Goal: Task Accomplishment & Management: Complete application form

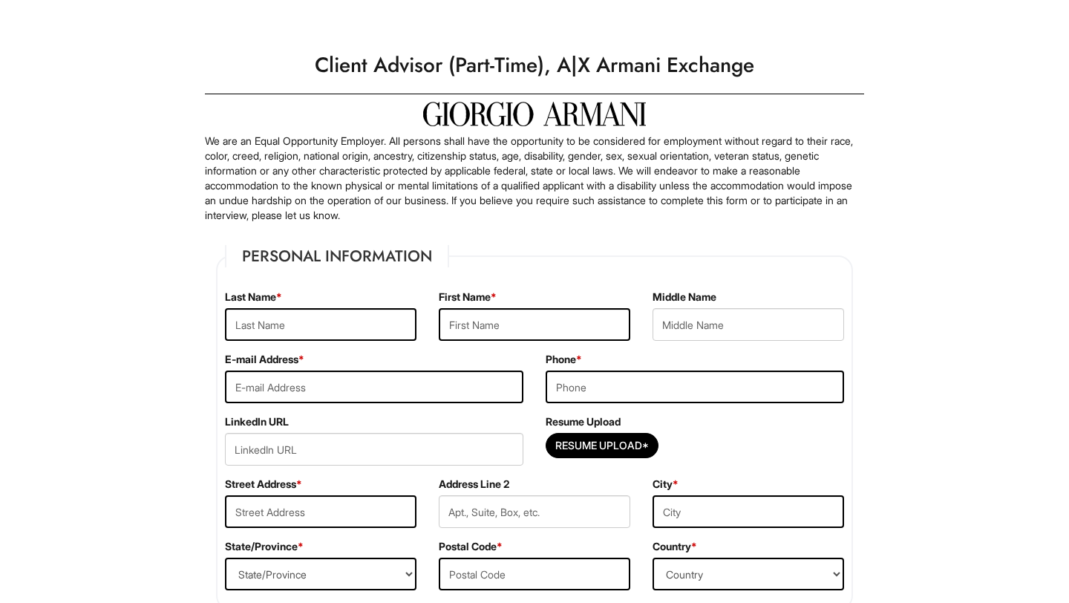
click at [369, 342] on div "Last Name *" at bounding box center [321, 321] width 214 height 62
click at [354, 321] on input "text" at bounding box center [321, 324] width 192 height 33
type input "[PERSON_NAME]"
type input "[EMAIL_ADDRESS][DOMAIN_NAME]"
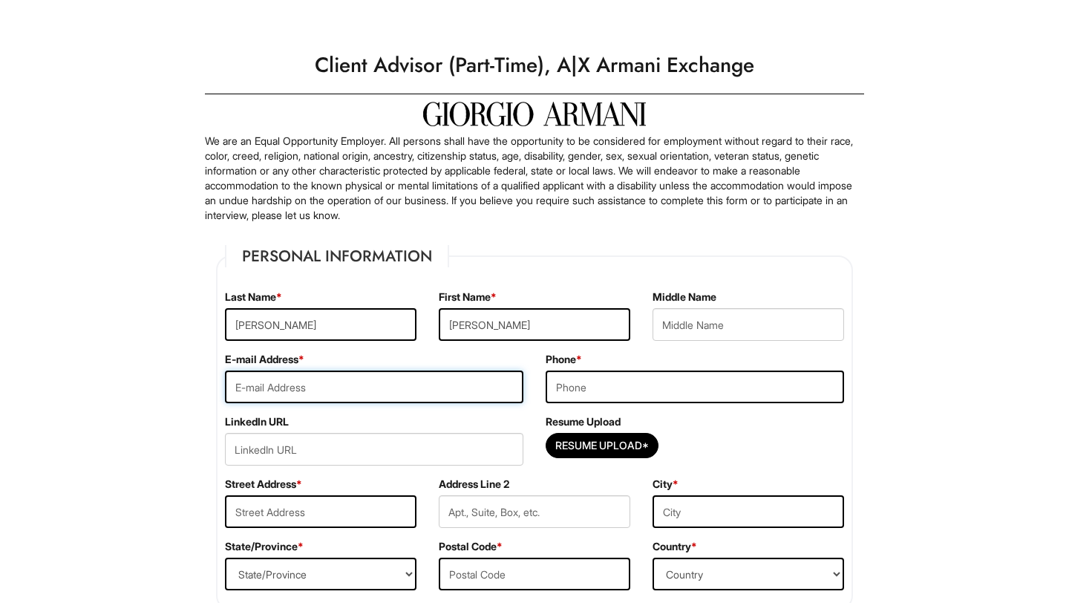
type input "[STREET_ADDRESS]"
type input "[PERSON_NAME]"
select select "GA"
type input "30187"
select select "[GEOGRAPHIC_DATA]"
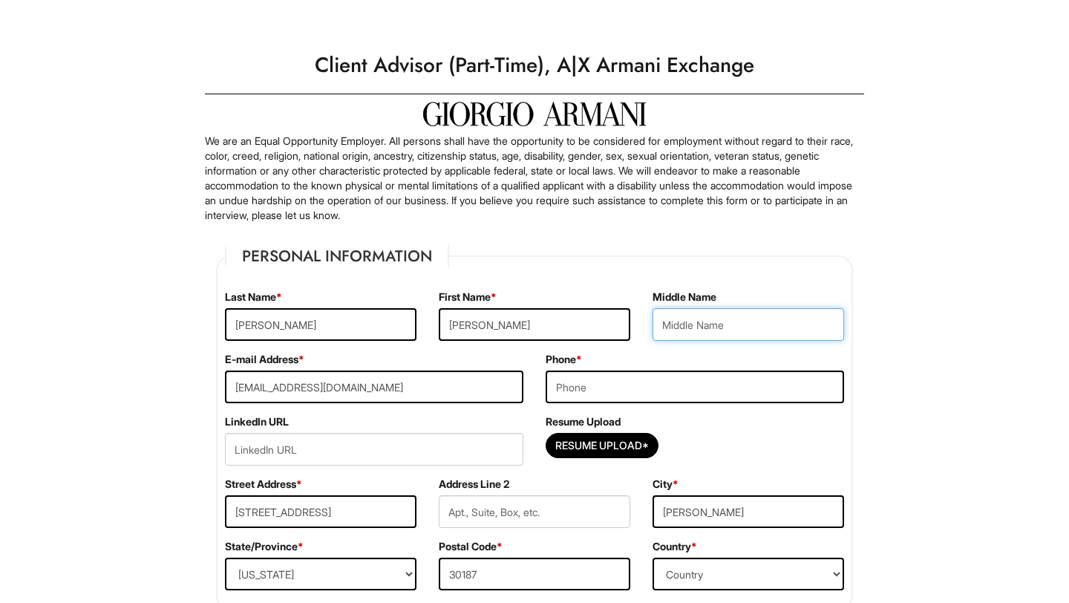
click at [680, 322] on input "text" at bounding box center [749, 324] width 192 height 33
type input "Raquel"
click at [674, 393] on input "tel" at bounding box center [695, 387] width 298 height 33
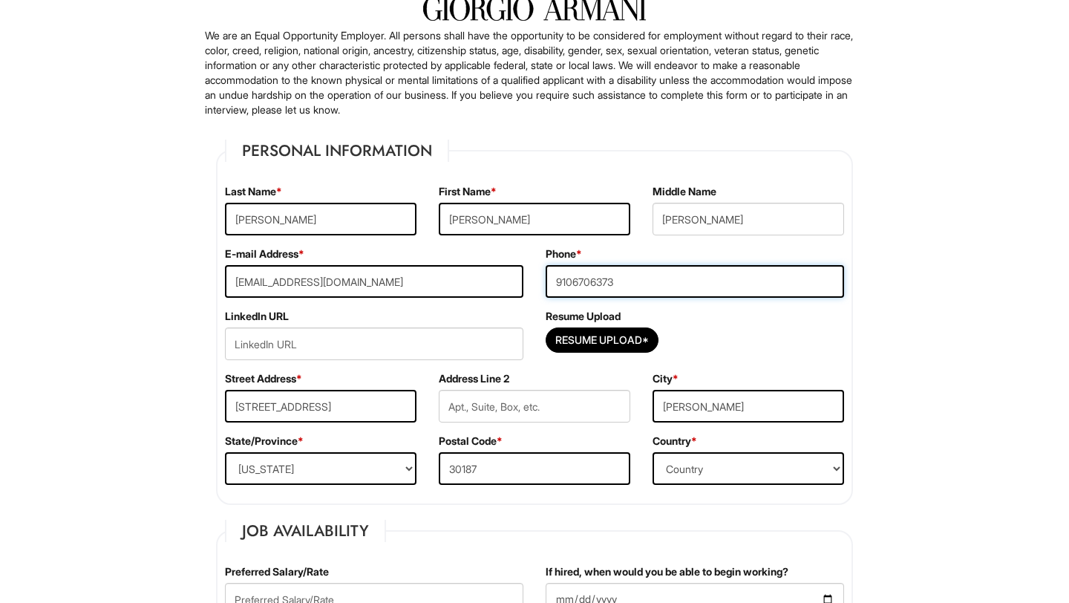
scroll to position [326, 0]
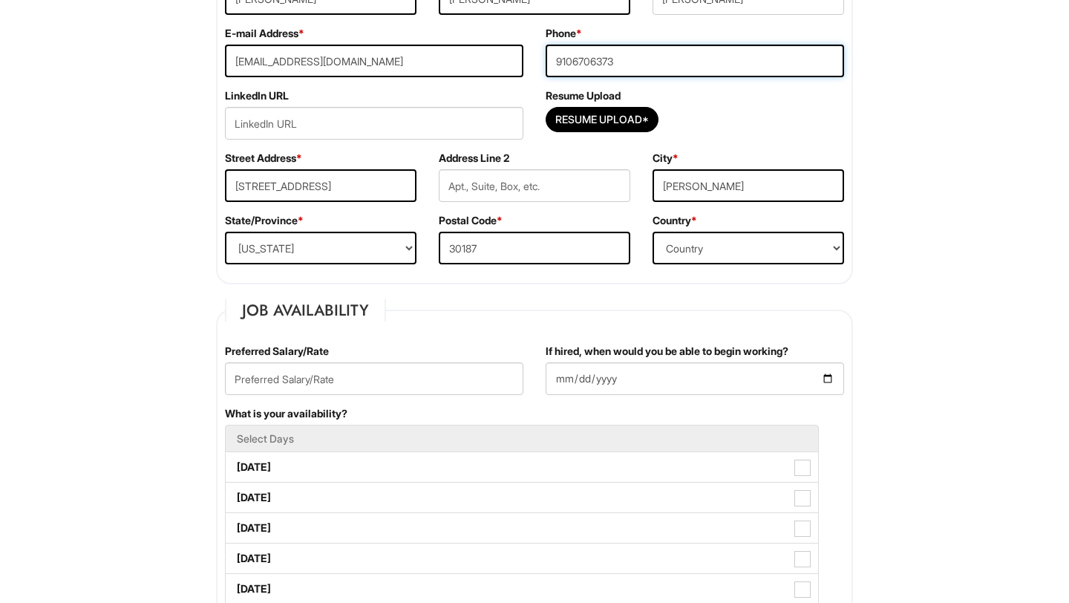
type input "9106706373"
click at [440, 124] on input "url" at bounding box center [374, 123] width 298 height 33
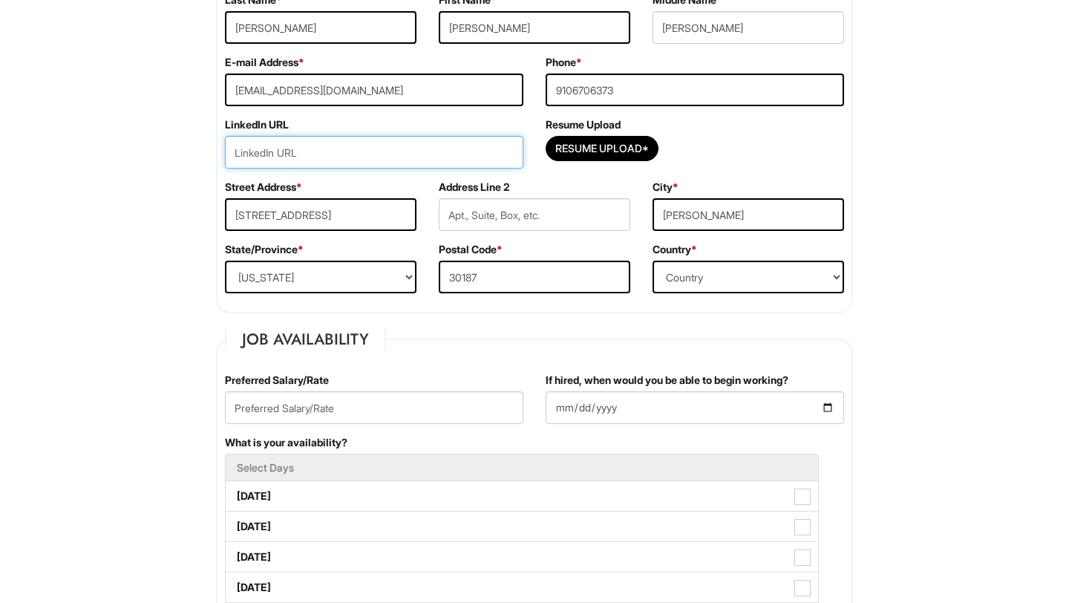
scroll to position [296, 0]
paste input "www.linkedin.com/in/kaitlyn-bradleyy"
type input "www.linkedin.com/in/kaitlyn-bradleyy"
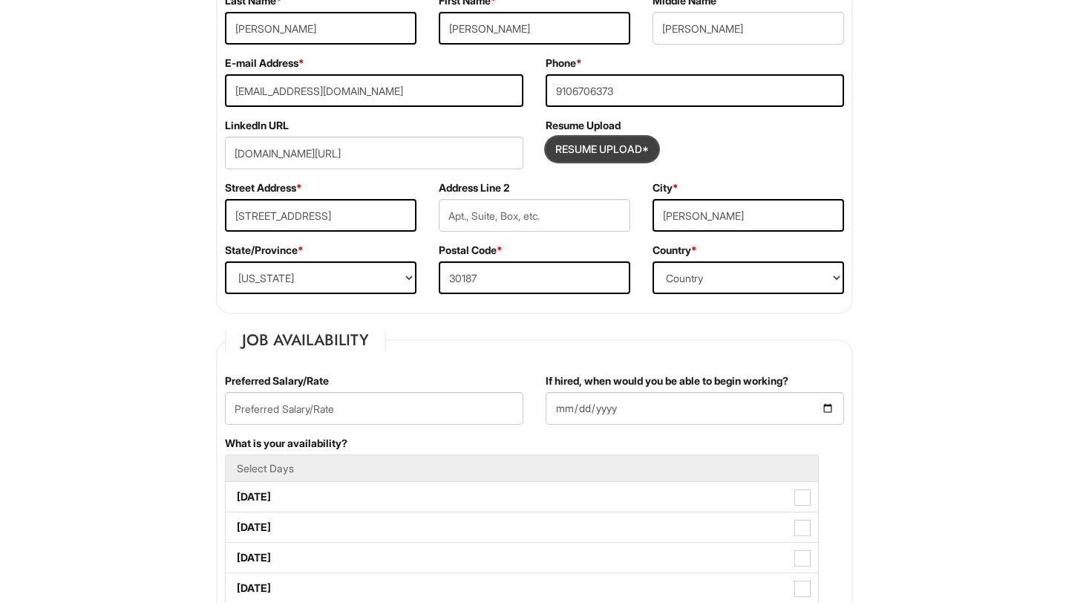
click at [575, 151] on input "Resume Upload*" at bounding box center [601, 149] width 111 height 24
type input "C:\fakepath\Resume - Kaitlyn B (1).docx"
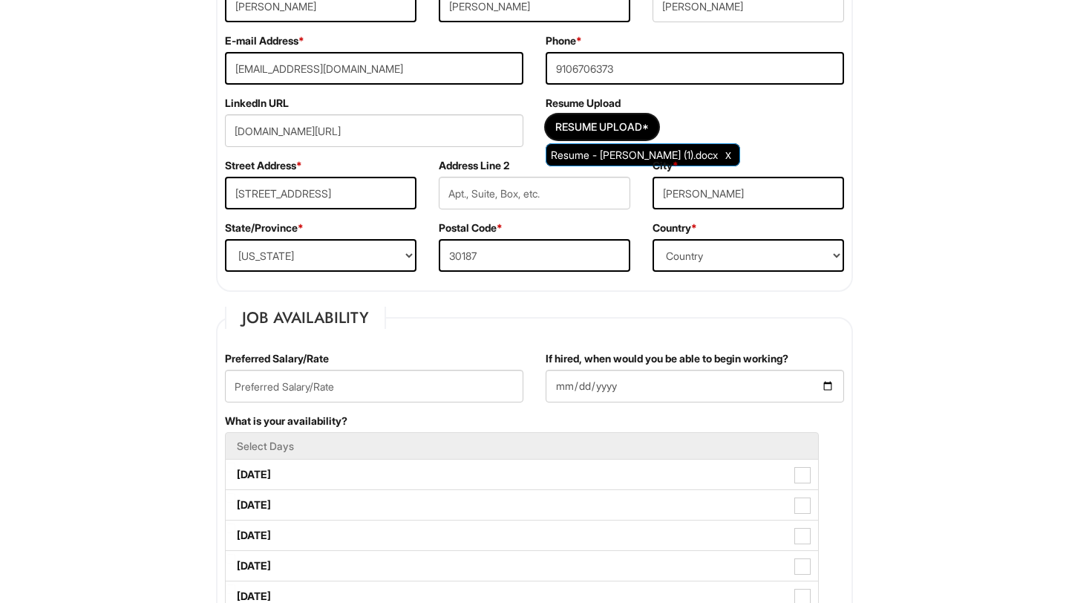
scroll to position [334, 0]
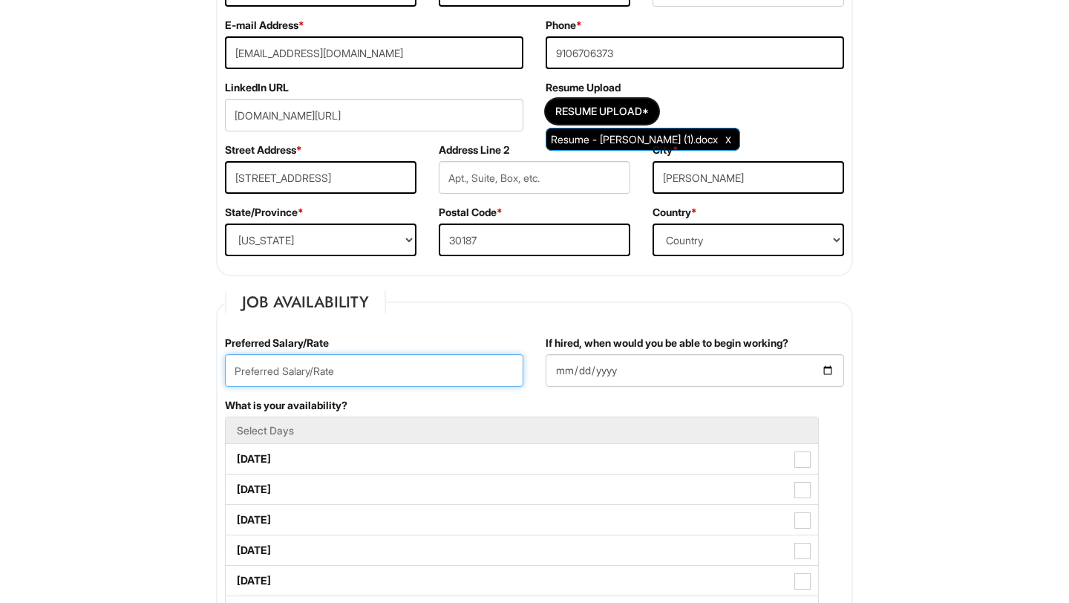
click at [441, 354] on input "text" at bounding box center [374, 370] width 298 height 33
type input "18/hr"
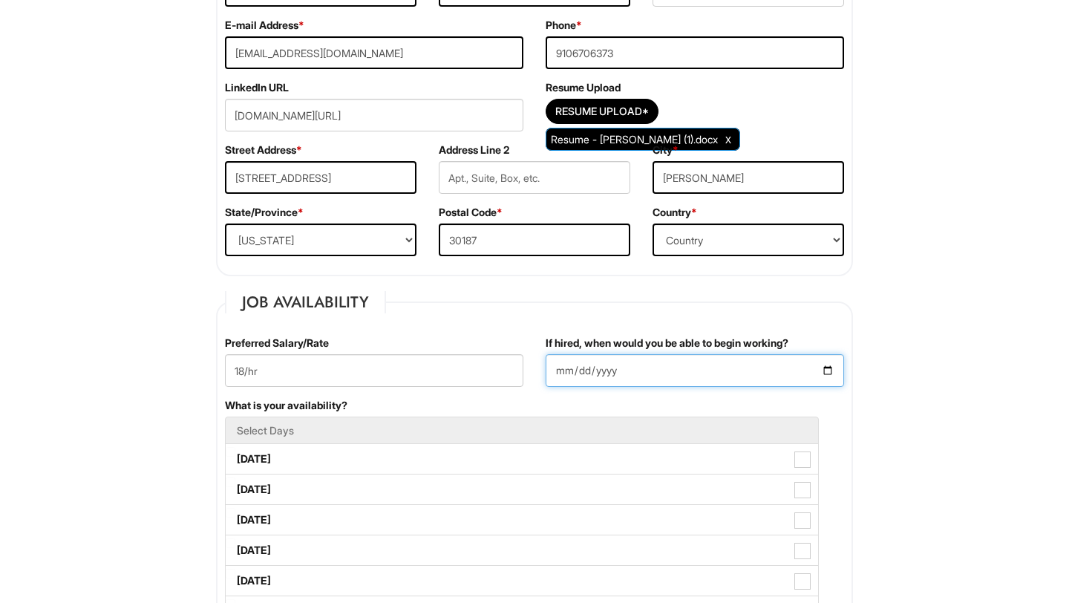
click at [726, 363] on input "If hired, when would you be able to begin working?" at bounding box center [695, 370] width 298 height 33
click at [832, 368] on input "If hired, when would you be able to begin working?" at bounding box center [695, 370] width 298 height 33
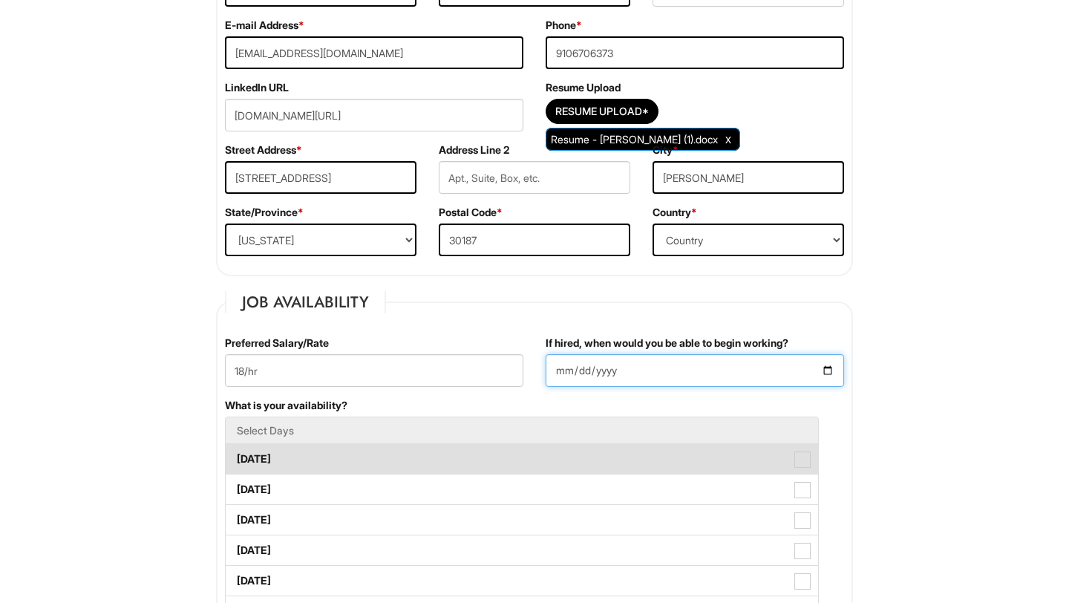
type input "2025-08-27"
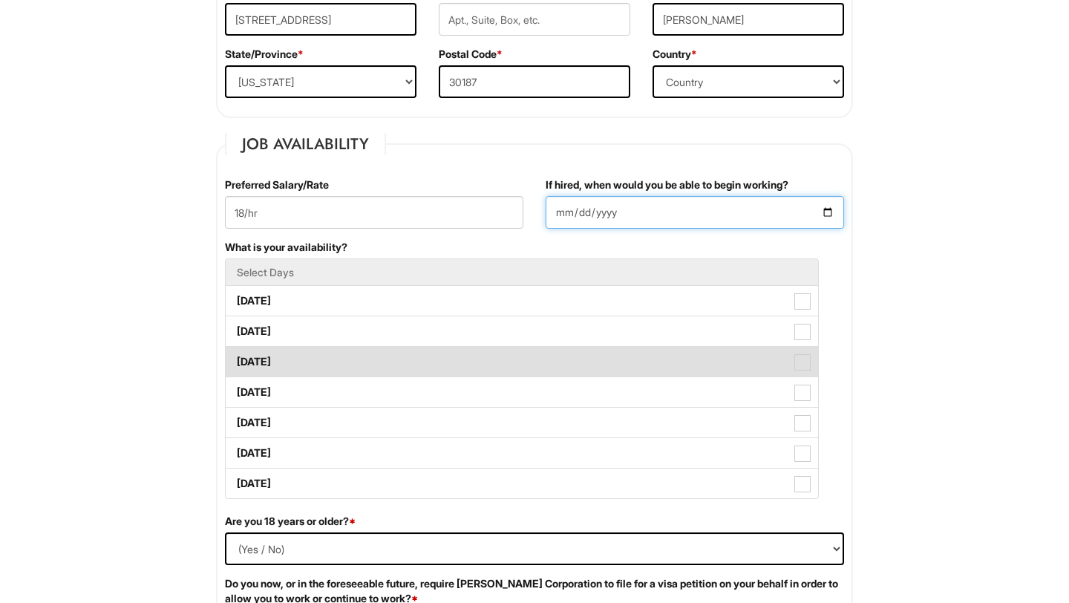
scroll to position [536, 0]
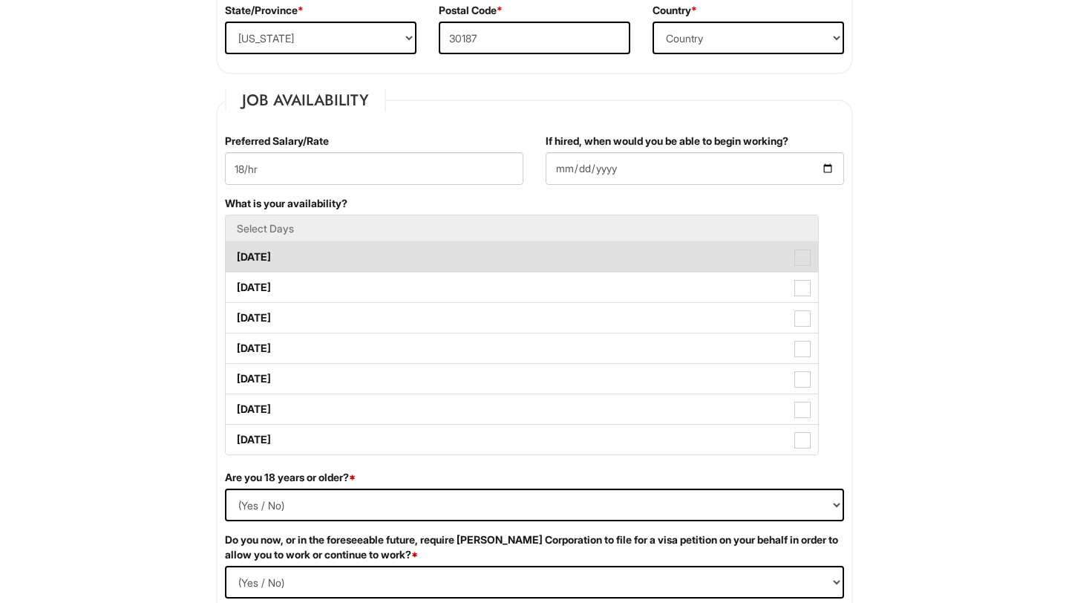
click at [397, 265] on label "Monday" at bounding box center [522, 257] width 593 height 30
click at [235, 255] on Available_Monday "Monday" at bounding box center [231, 250] width 10 height 10
checkbox Available_Monday "true"
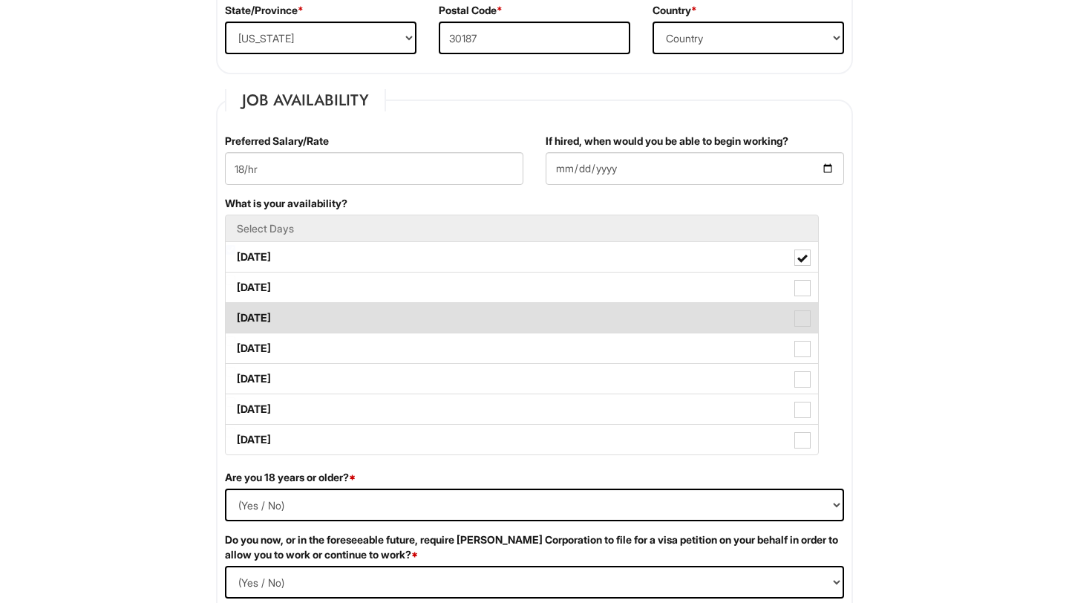
click at [385, 317] on label "Wednesday" at bounding box center [522, 318] width 593 height 30
click at [235, 316] on Available_Wednesday "Wednesday" at bounding box center [231, 311] width 10 height 10
checkbox Available_Wednesday "true"
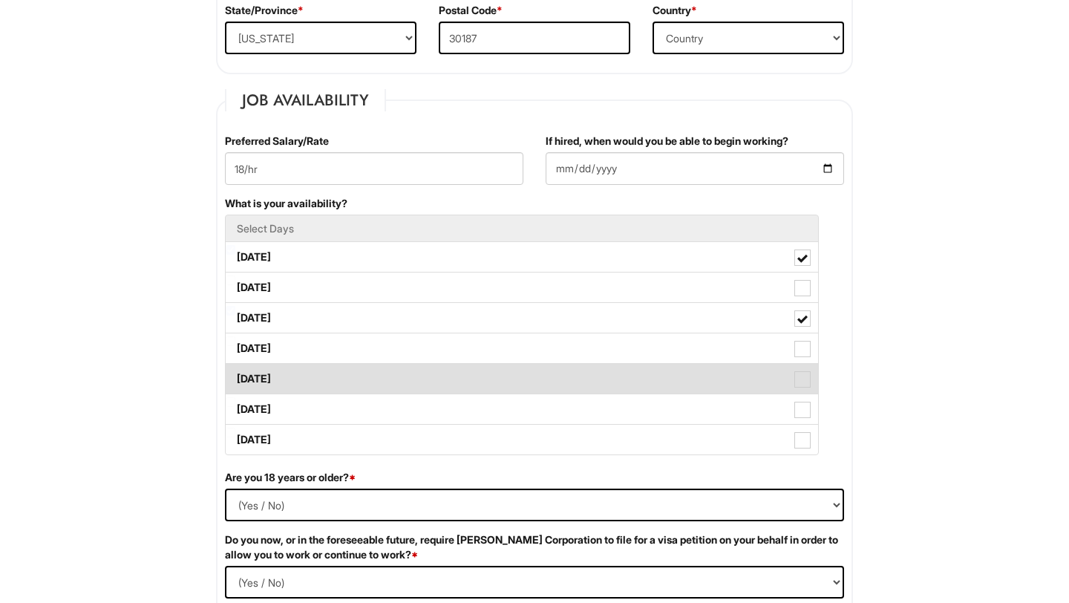
click at [387, 388] on label "Friday" at bounding box center [522, 379] width 593 height 30
click at [235, 376] on Available_Friday "Friday" at bounding box center [231, 372] width 10 height 10
checkbox Available_Friday "true"
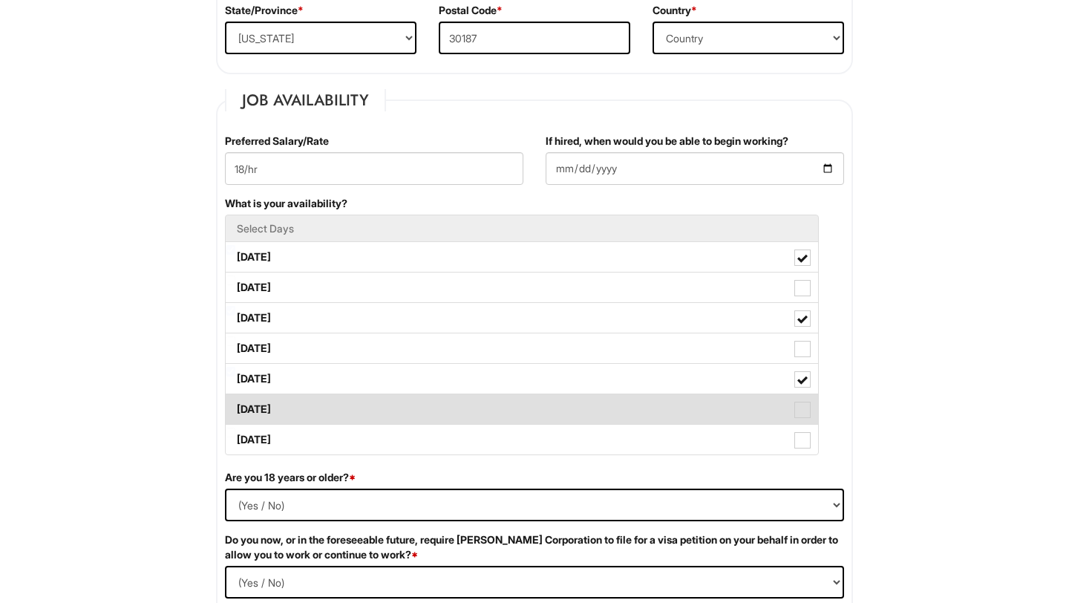
click at [387, 410] on label "Saturday" at bounding box center [522, 409] width 593 height 30
click at [235, 407] on Available_Saturday "Saturday" at bounding box center [231, 402] width 10 height 10
checkbox Available_Saturday "true"
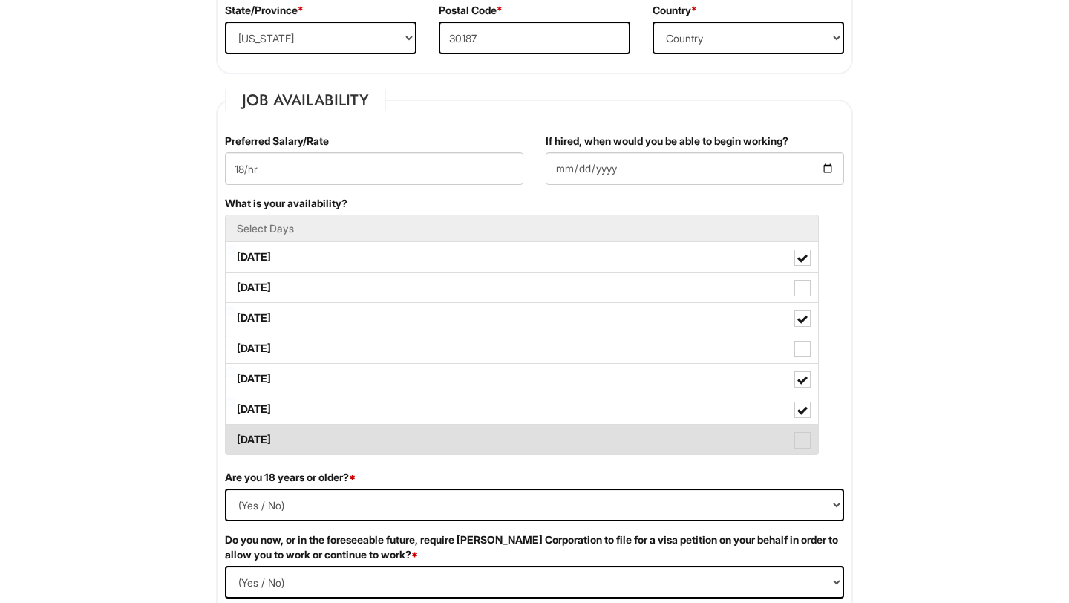
click at [390, 446] on label "Sunday" at bounding box center [522, 440] width 593 height 30
click at [235, 437] on Available_Sunday "Sunday" at bounding box center [231, 433] width 10 height 10
checkbox Available_Sunday "true"
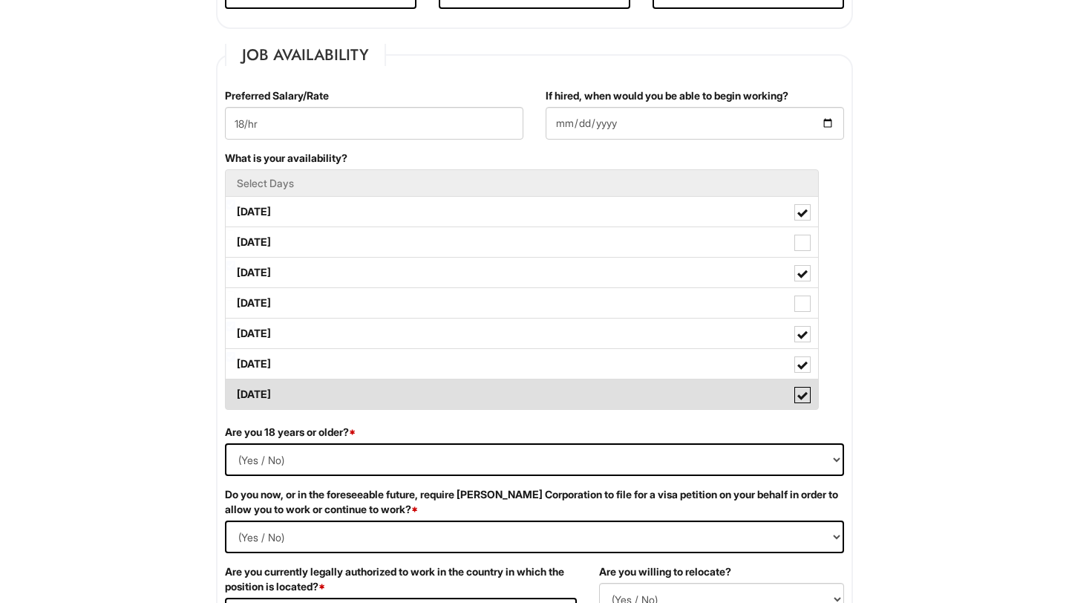
scroll to position [639, 0]
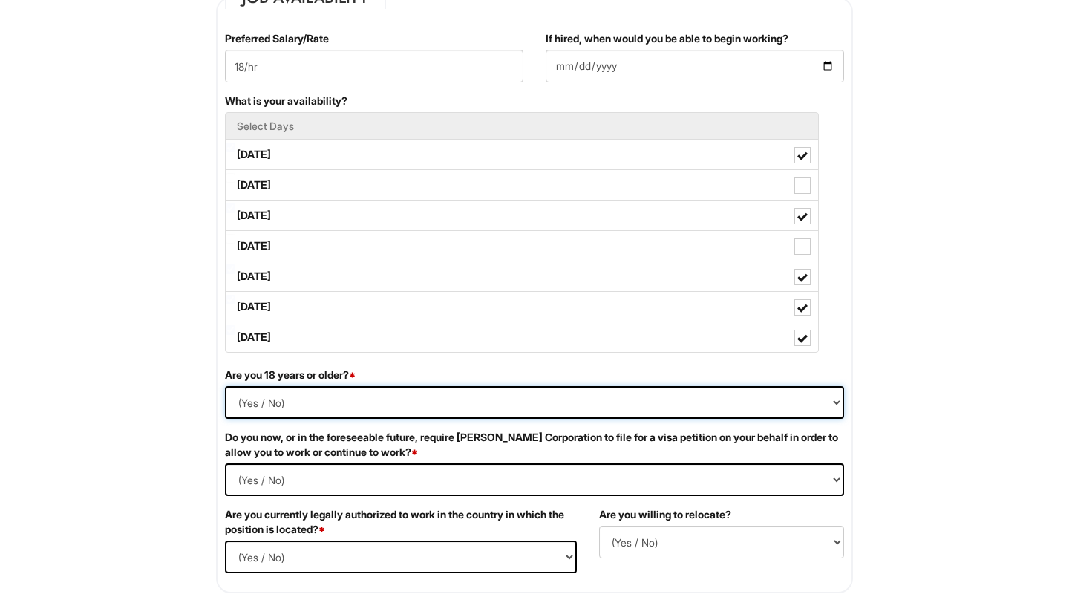
click at [371, 396] on select "(Yes / No) Yes No" at bounding box center [534, 402] width 619 height 33
click at [225, 386] on select "(Yes / No) Yes No" at bounding box center [534, 402] width 619 height 33
click at [350, 411] on select "(Yes / No) Yes No" at bounding box center [534, 402] width 619 height 33
select select "Yes"
click at [225, 386] on select "(Yes / No) Yes No" at bounding box center [534, 402] width 619 height 33
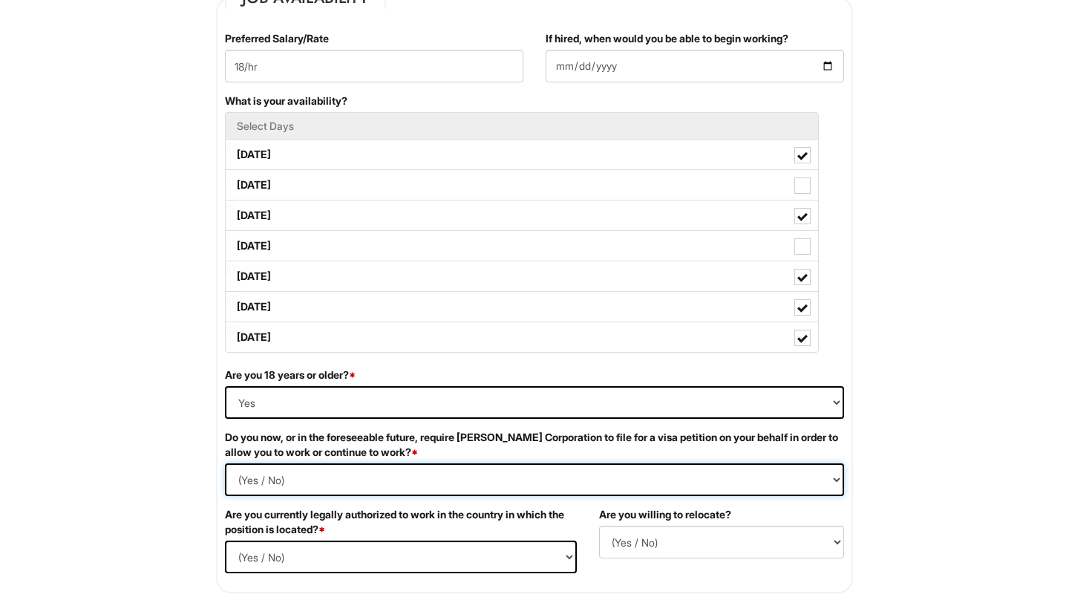
click at [379, 486] on Required "(Yes / No) Yes No" at bounding box center [534, 479] width 619 height 33
select Required "No"
click at [225, 463] on Required "(Yes / No) Yes No" at bounding box center [534, 479] width 619 height 33
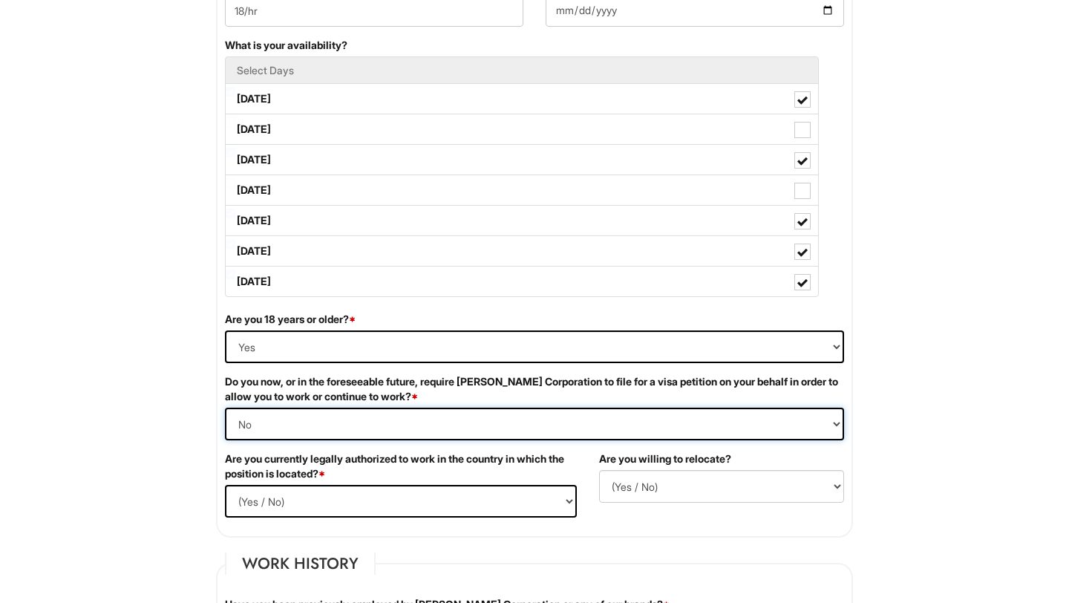
scroll to position [708, 0]
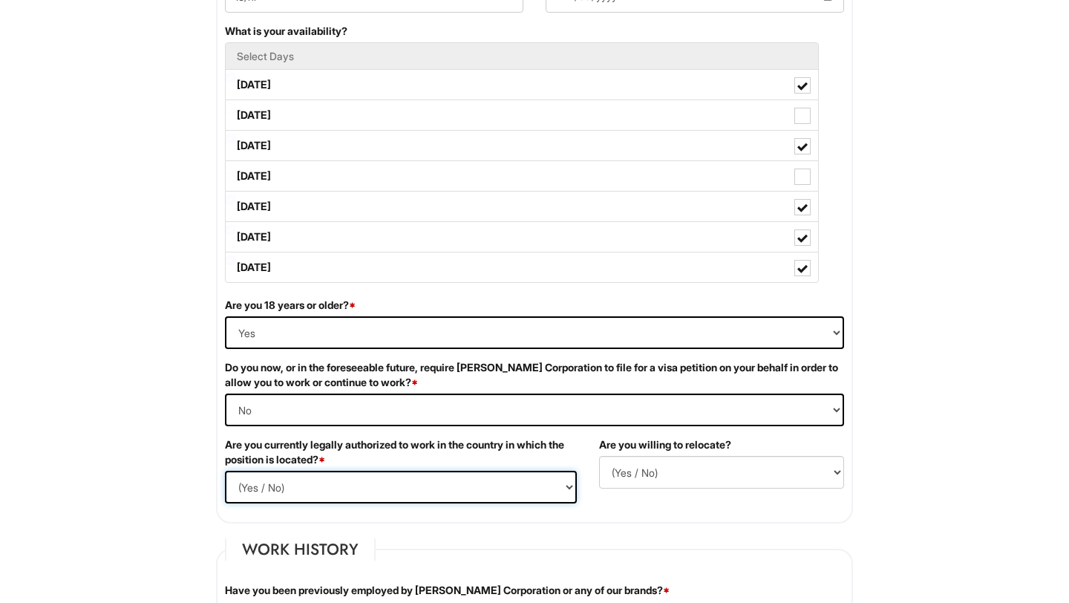
click at [385, 489] on select "(Yes / No) Yes No" at bounding box center [401, 487] width 352 height 33
select select "Yes"
click at [225, 471] on select "(Yes / No) Yes No" at bounding box center [401, 487] width 352 height 33
click at [650, 477] on select "(Yes / No) No Yes" at bounding box center [721, 472] width 245 height 33
select select "Y"
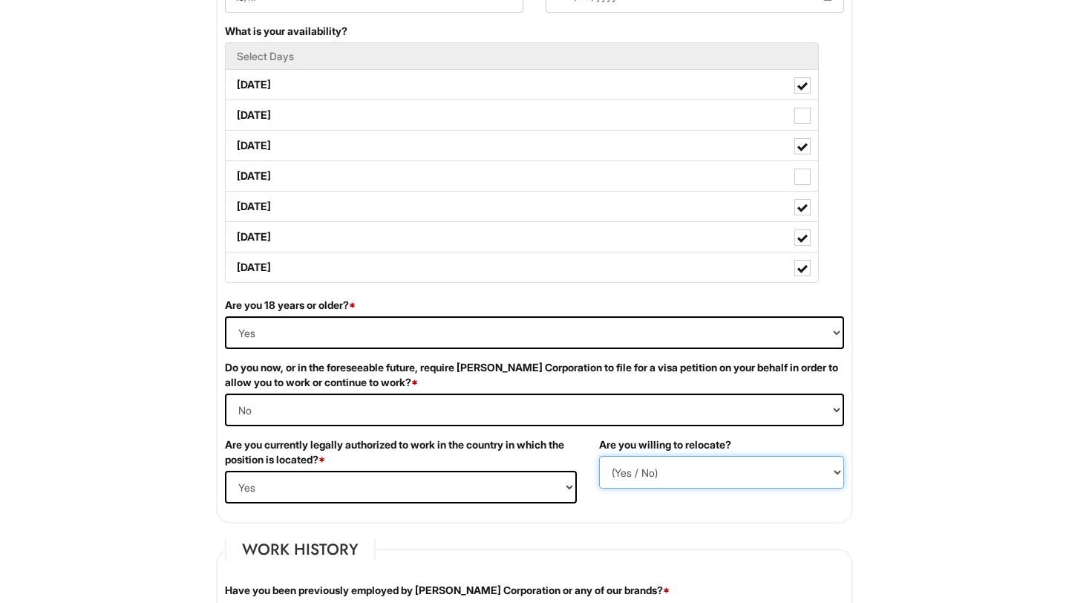
click at [599, 456] on select "(Yes / No) No Yes" at bounding box center [721, 472] width 245 height 33
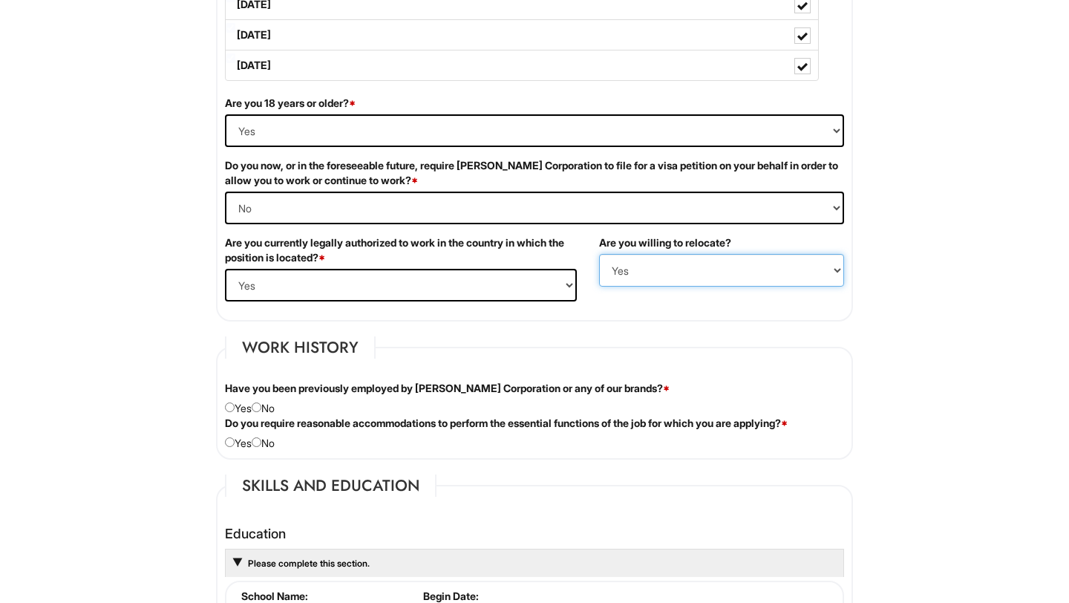
scroll to position [913, 0]
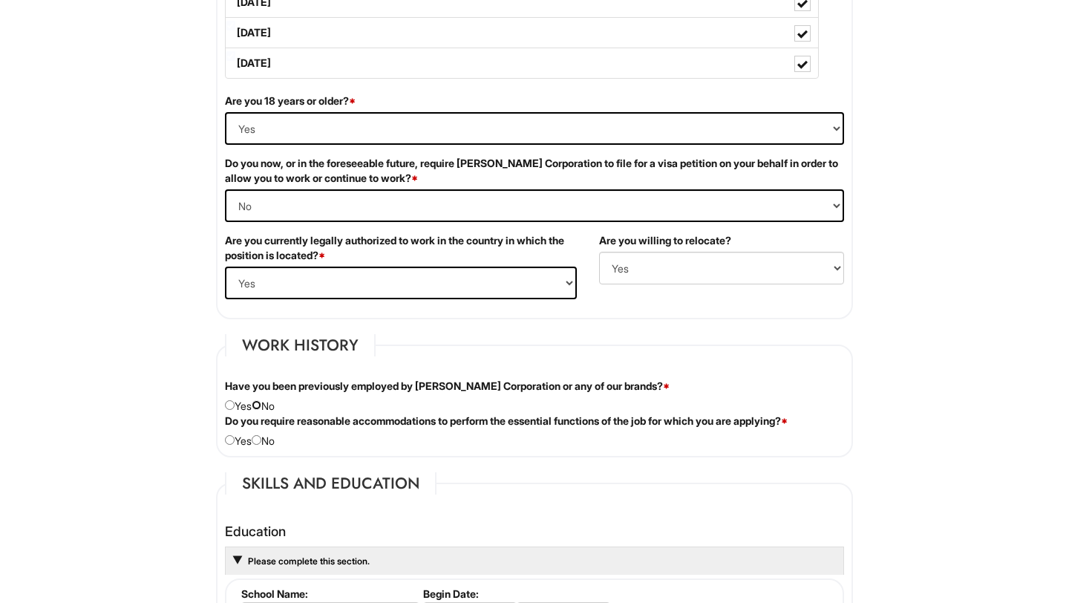
click at [261, 405] on input "radio" at bounding box center [257, 405] width 10 height 10
radio input "true"
click at [261, 443] on input "radio" at bounding box center [257, 440] width 10 height 10
radio input "true"
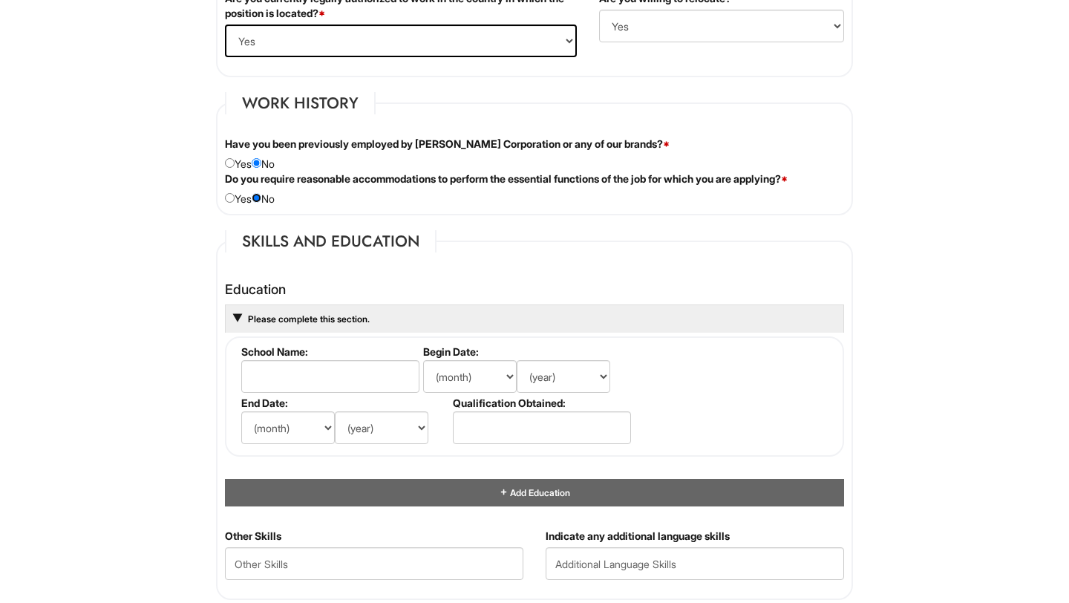
scroll to position [1166, 0]
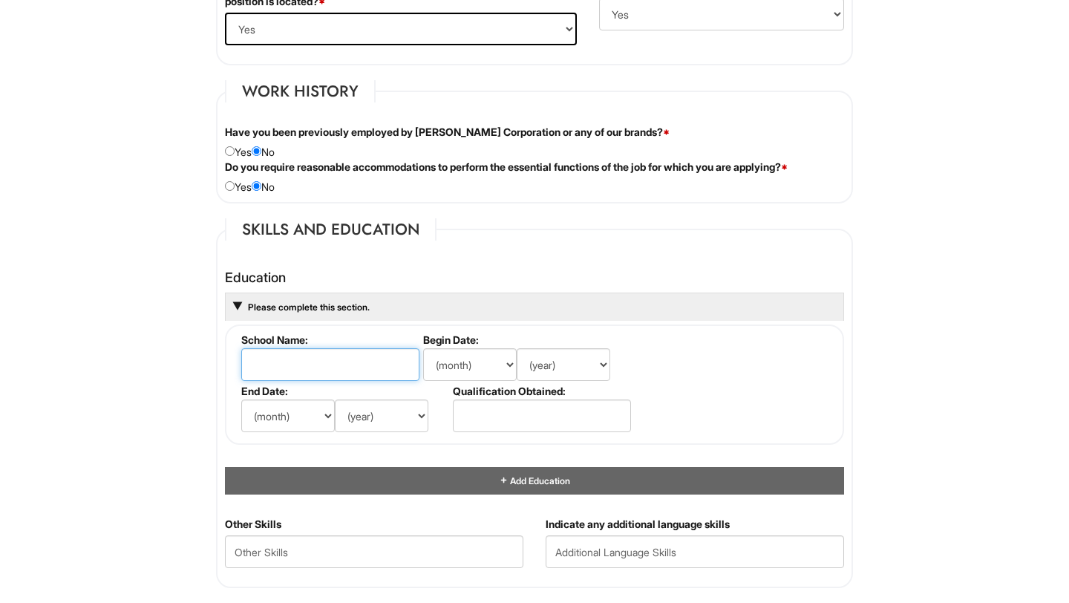
click at [312, 361] on input "text" at bounding box center [330, 364] width 178 height 33
type input "Georgia Institute of Technology"
click at [466, 365] on select "(month) Jan Feb Mar Apr May Jun Jul Aug Sep Oct Nov Dec" at bounding box center [470, 364] width 94 height 33
select select "8"
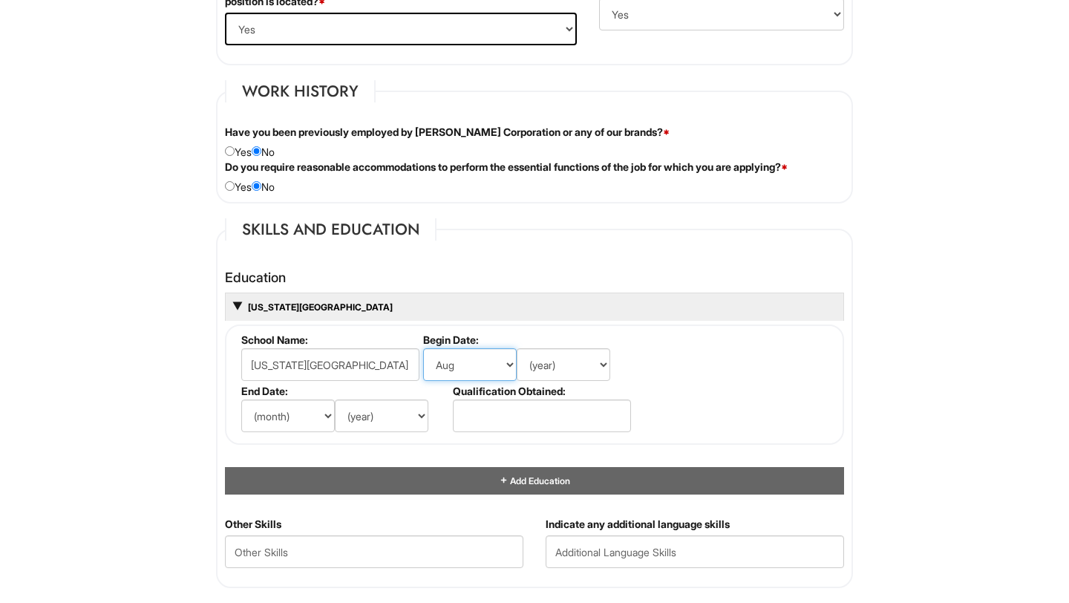
click at [423, 348] on select "(month) Jan Feb Mar Apr May Jun Jul Aug Sep Oct Nov Dec" at bounding box center [470, 364] width 94 height 33
click at [555, 373] on select "(year) 2029 2028 2027 2026 2025 2024 2023 2022 2021 2020 2019 2018 2017 2016 20…" at bounding box center [564, 364] width 94 height 33
select select "2025"
click at [517, 348] on select "(year) 2029 2028 2027 2026 2025 2024 2023 2022 2021 2020 2019 2018 2017 2016 20…" at bounding box center [564, 364] width 94 height 33
click at [289, 419] on select "(month) Jan Feb Mar Apr May Jun Jul Aug Sep Oct Nov Dec" at bounding box center [288, 415] width 94 height 33
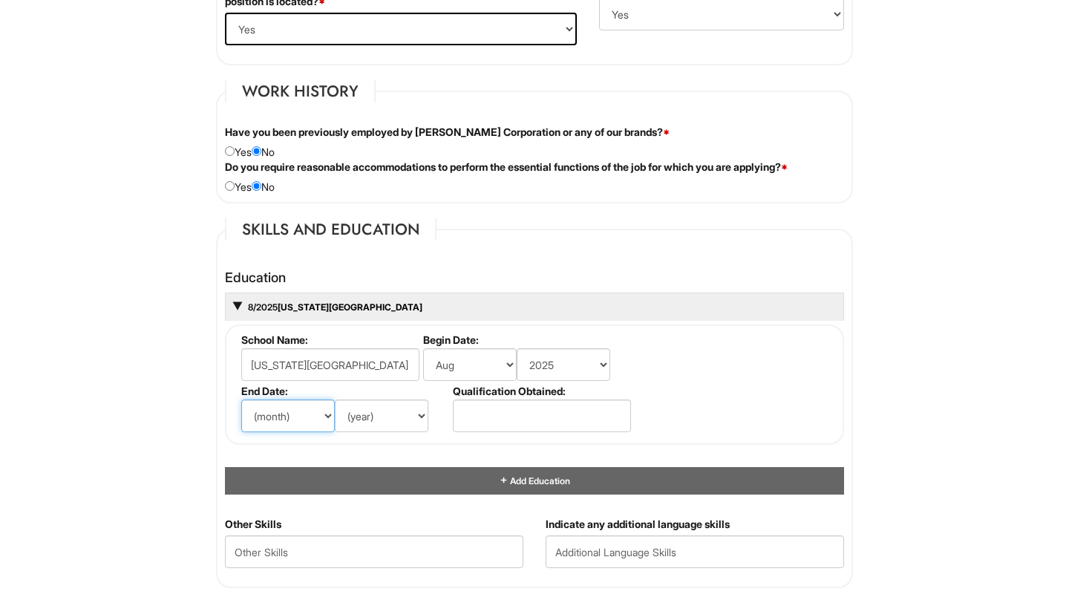
select select "5"
click at [241, 399] on select "(month) Jan Feb Mar Apr May Jun Jul Aug Sep Oct Nov Dec" at bounding box center [288, 415] width 94 height 33
click at [385, 420] on select "(year) 2029 2028 2027 2026 2025 2024 2023 2022 2021 2020 2019 2018 2017 2016 20…" at bounding box center [382, 415] width 94 height 33
select select "2026"
click at [335, 399] on select "(year) 2029 2028 2027 2026 2025 2024 2023 2022 2021 2020 2019 2018 2017 2016 20…" at bounding box center [382, 415] width 94 height 33
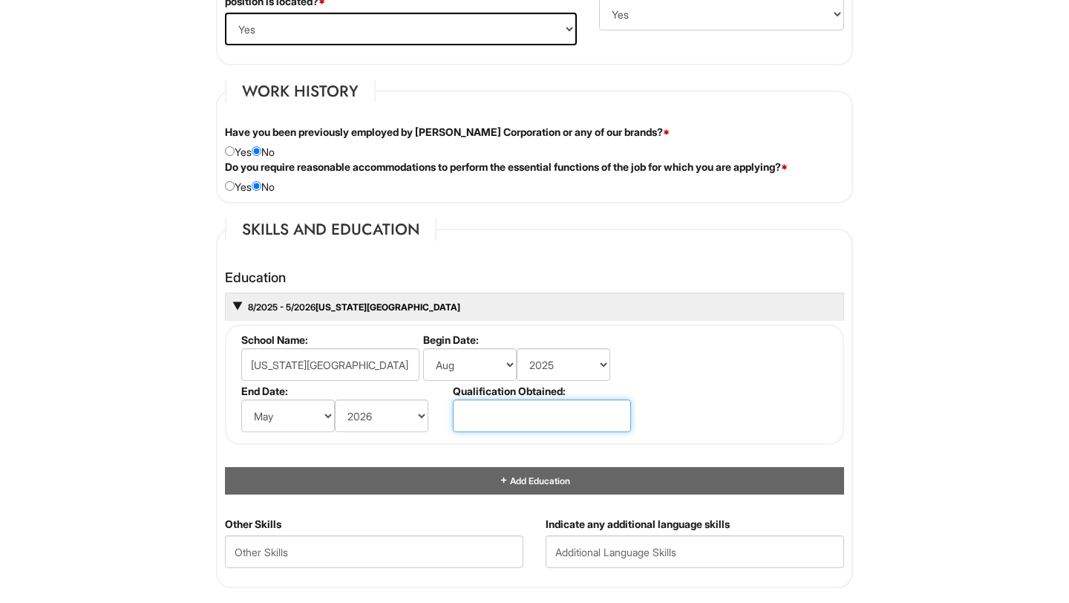
click at [489, 423] on input "text" at bounding box center [542, 415] width 178 height 33
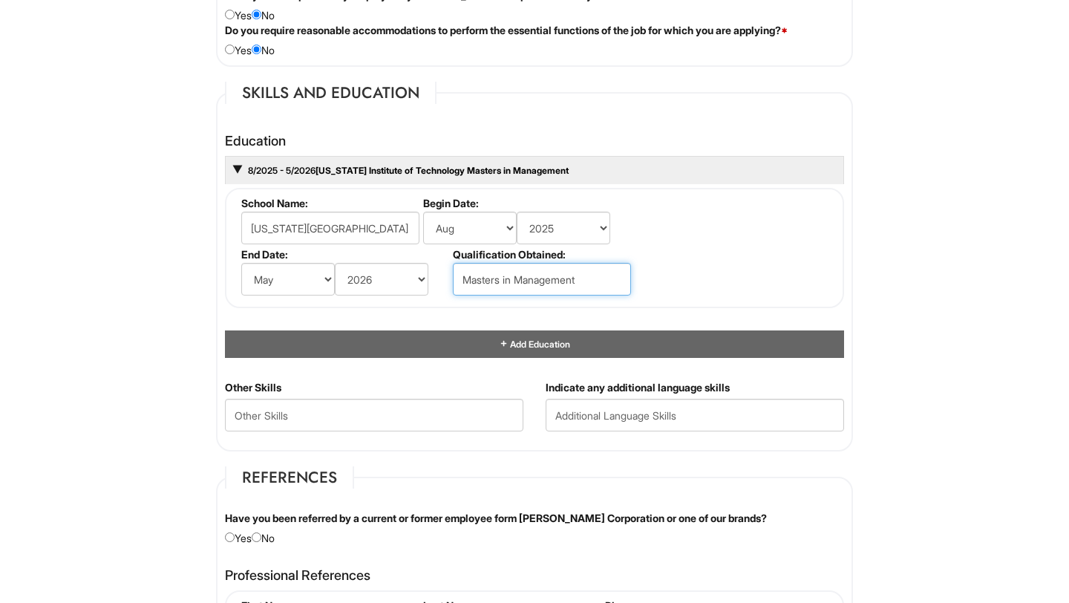
scroll to position [1322, 0]
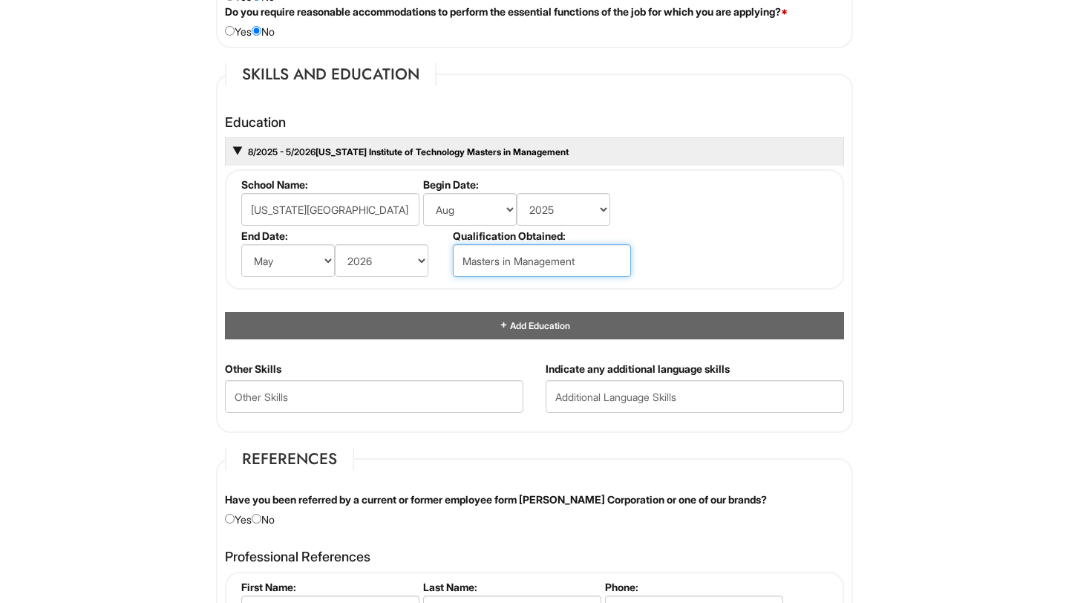
type input "Masters in Management"
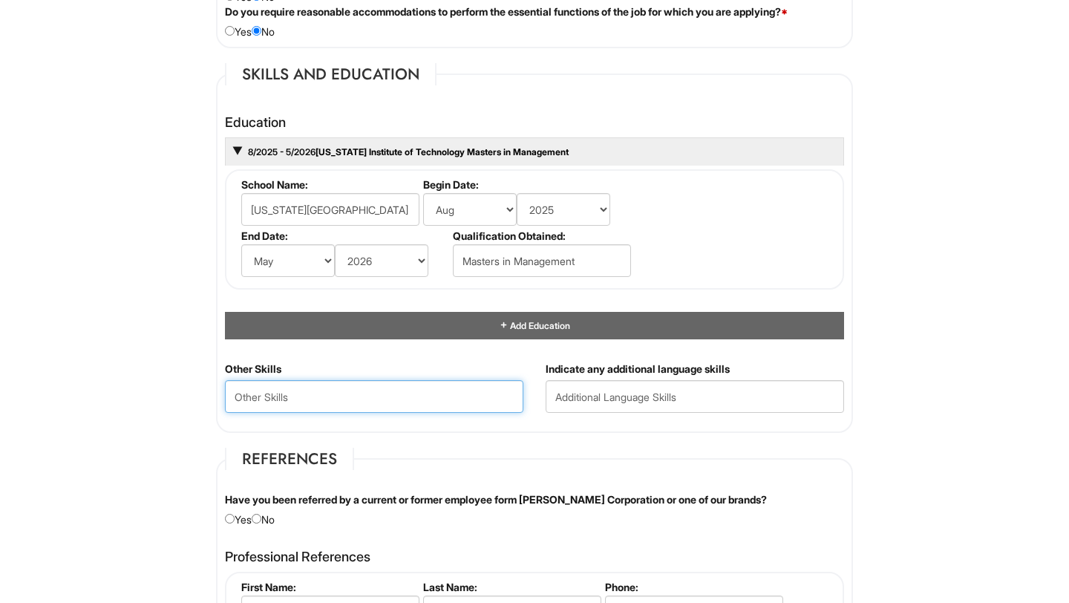
click at [486, 391] on Skills "text" at bounding box center [374, 396] width 298 height 33
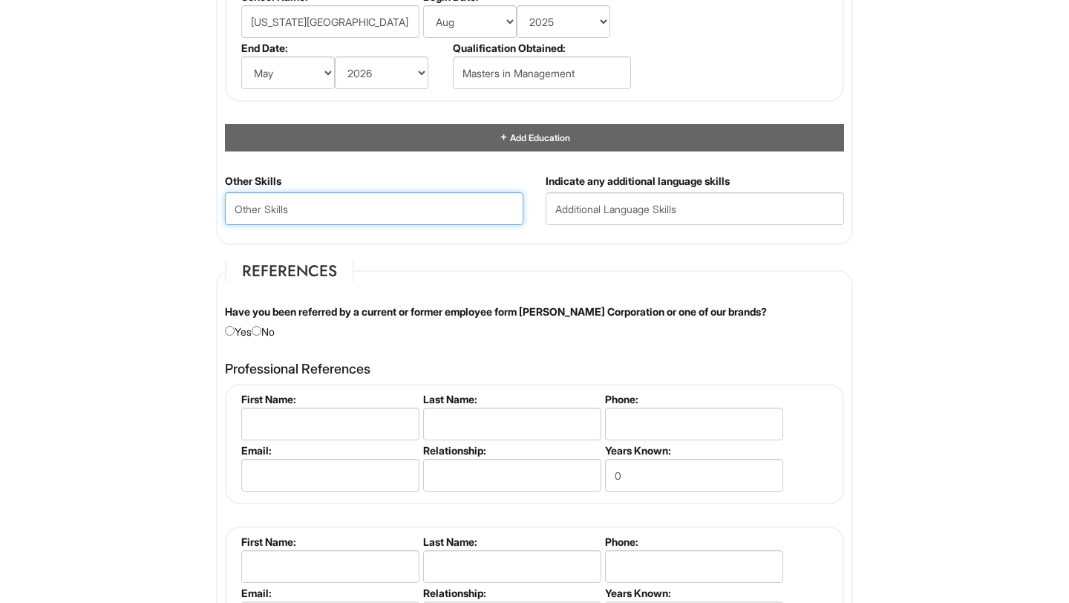
scroll to position [1530, 0]
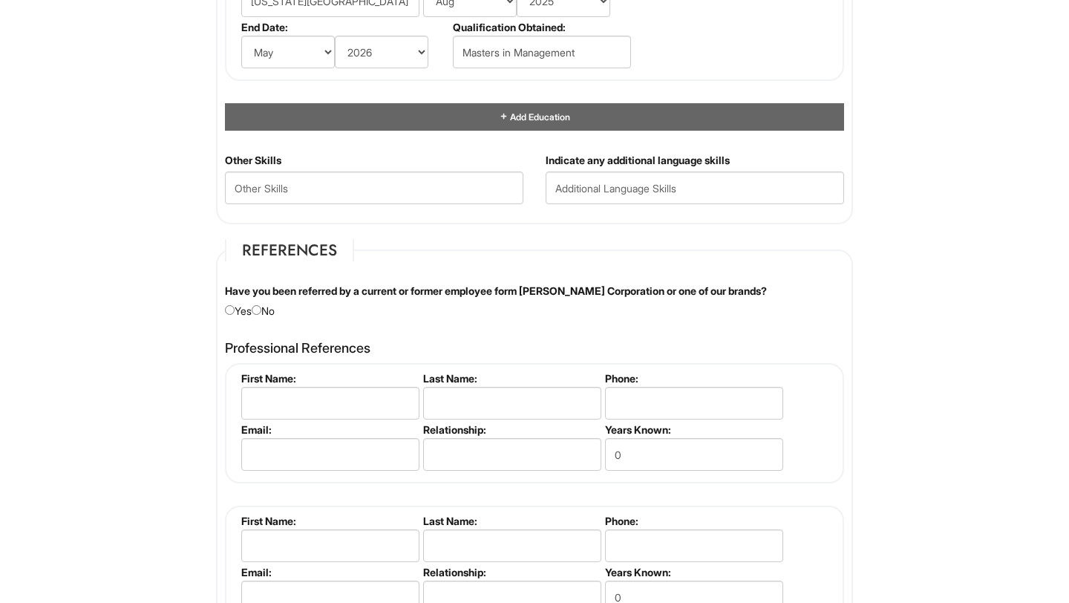
click at [274, 319] on fieldset "References Have you been referred by a current or former employee form Giorgio …" at bounding box center [534, 448] width 637 height 418
click at [274, 306] on div "Have you been referred by a current or former employee form Giorgio Armani Corp…" at bounding box center [535, 301] width 642 height 35
click at [261, 310] on input "radio" at bounding box center [257, 310] width 10 height 10
radio input "true"
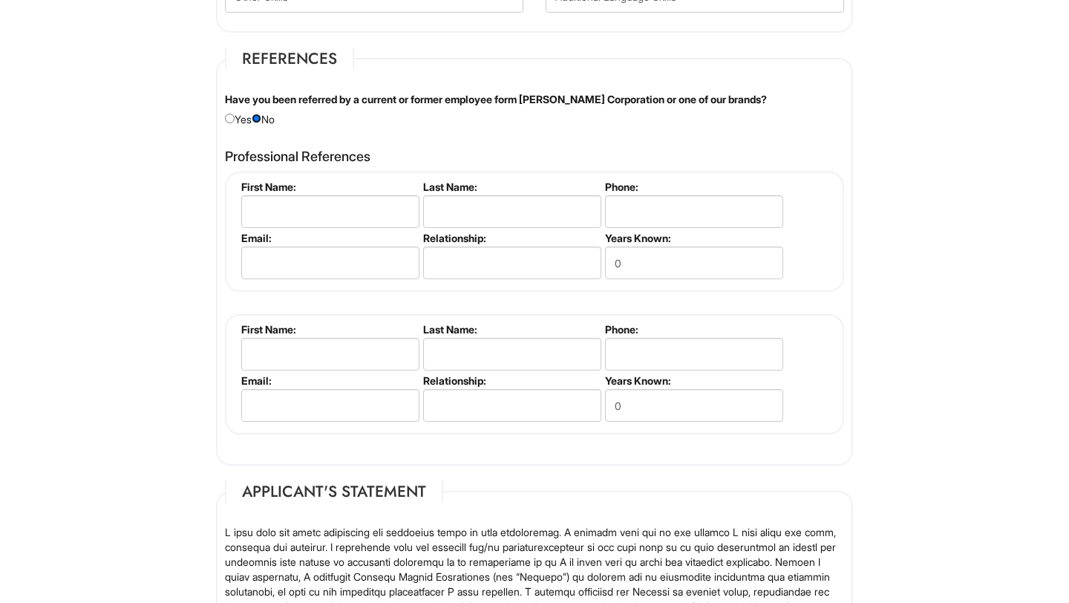
scroll to position [1724, 0]
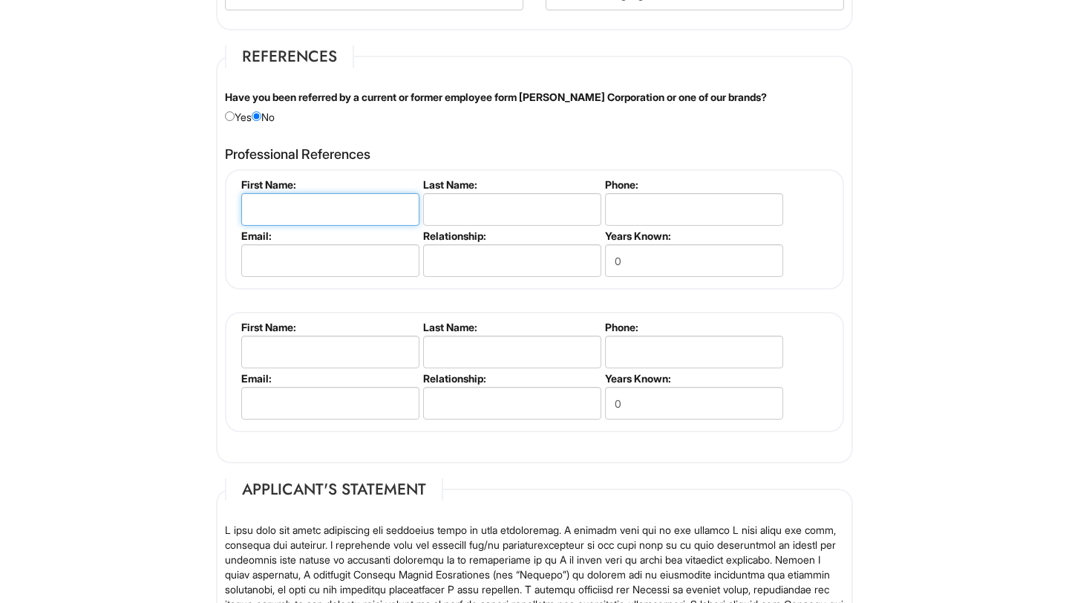
click at [312, 216] on input "text" at bounding box center [330, 209] width 178 height 33
type input "070707"
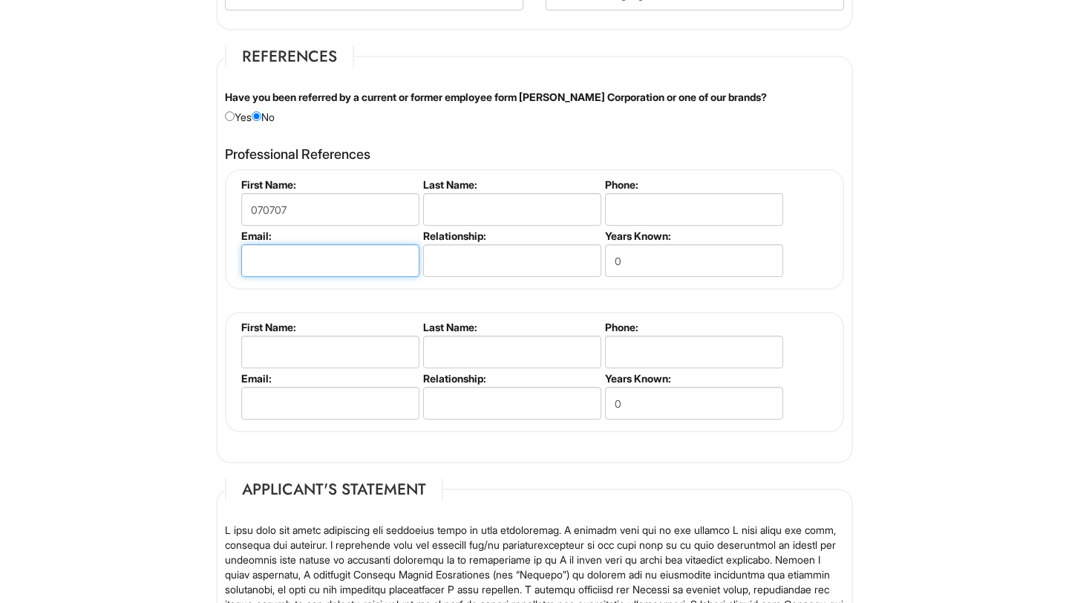
click at [359, 270] on input "email" at bounding box center [330, 260] width 178 height 33
paste input "acholula@charlotte.edu"
type input "acholula@charlotte.edu"
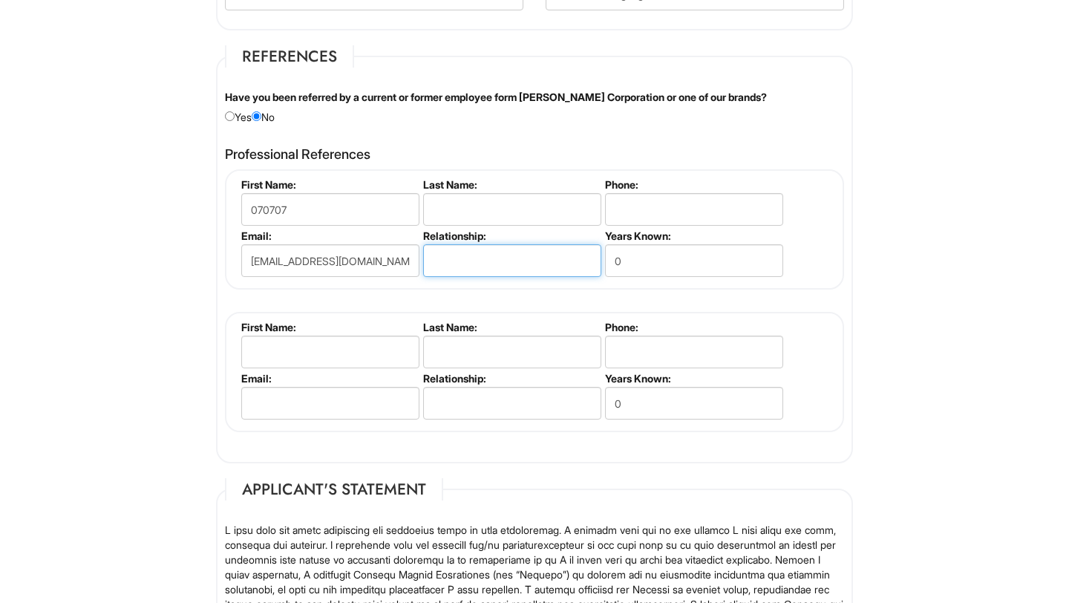
click at [446, 249] on input "text" at bounding box center [512, 260] width 178 height 33
type input "Boss"
click at [645, 247] on input "0" at bounding box center [694, 260] width 178 height 33
click at [646, 249] on input "0" at bounding box center [694, 260] width 178 height 33
type input "0"
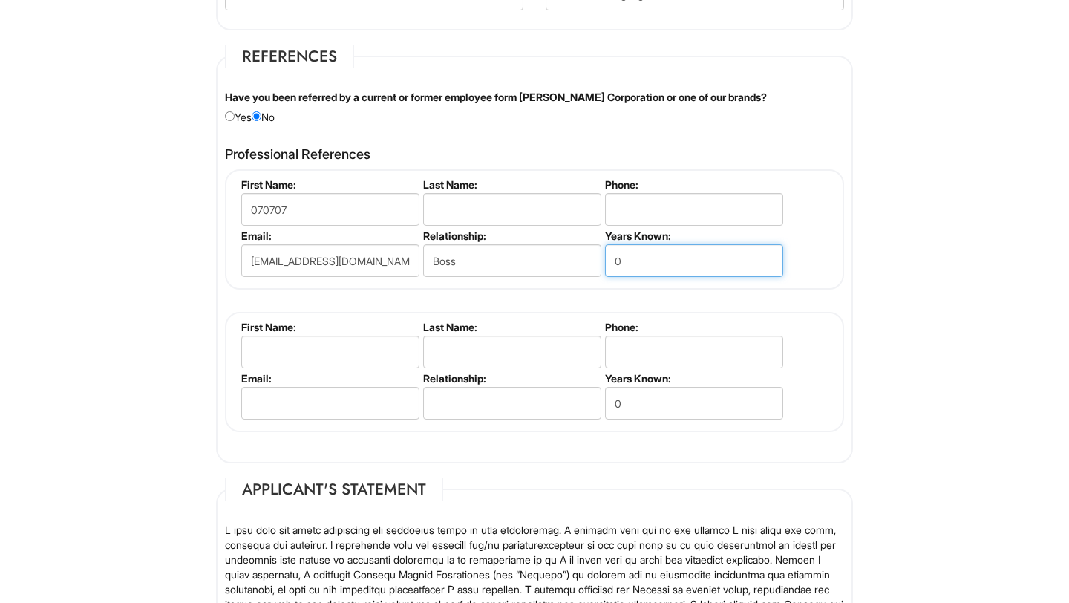
click at [630, 269] on input "0" at bounding box center [694, 260] width 178 height 33
type input "2"
click at [644, 209] on input "tel" at bounding box center [694, 209] width 178 height 33
click at [566, 212] on input "text" at bounding box center [512, 209] width 178 height 33
click at [342, 201] on input "070707" at bounding box center [330, 209] width 178 height 33
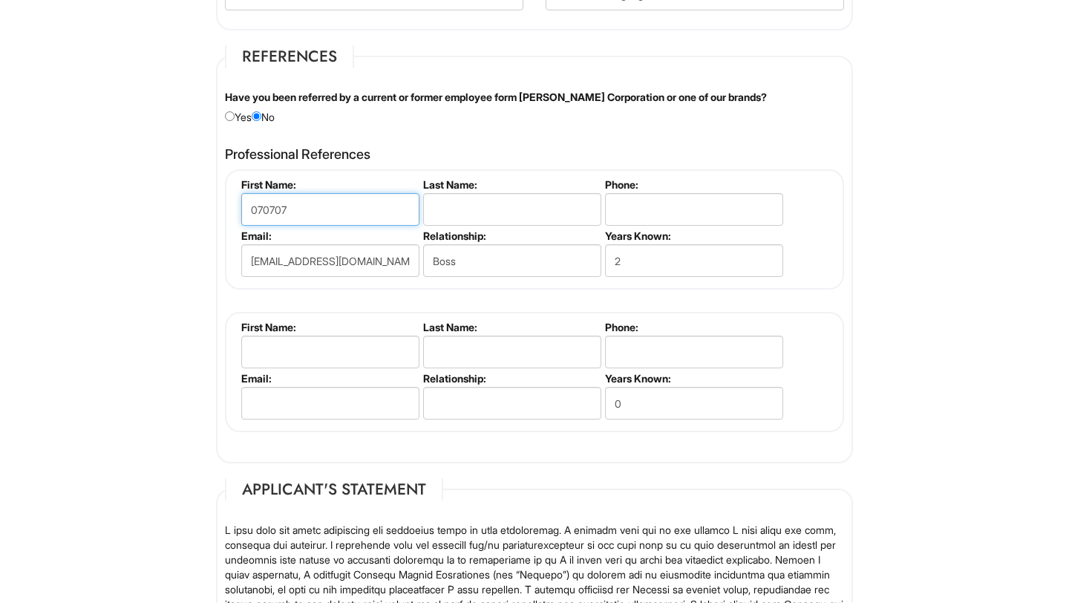
drag, startPoint x: 342, startPoint y: 202, endPoint x: 234, endPoint y: 207, distance: 107.8
click at [247, 208] on input "070707" at bounding box center [330, 209] width 178 height 33
type input "Ayana"
click at [463, 209] on input "text" at bounding box center [512, 209] width 178 height 33
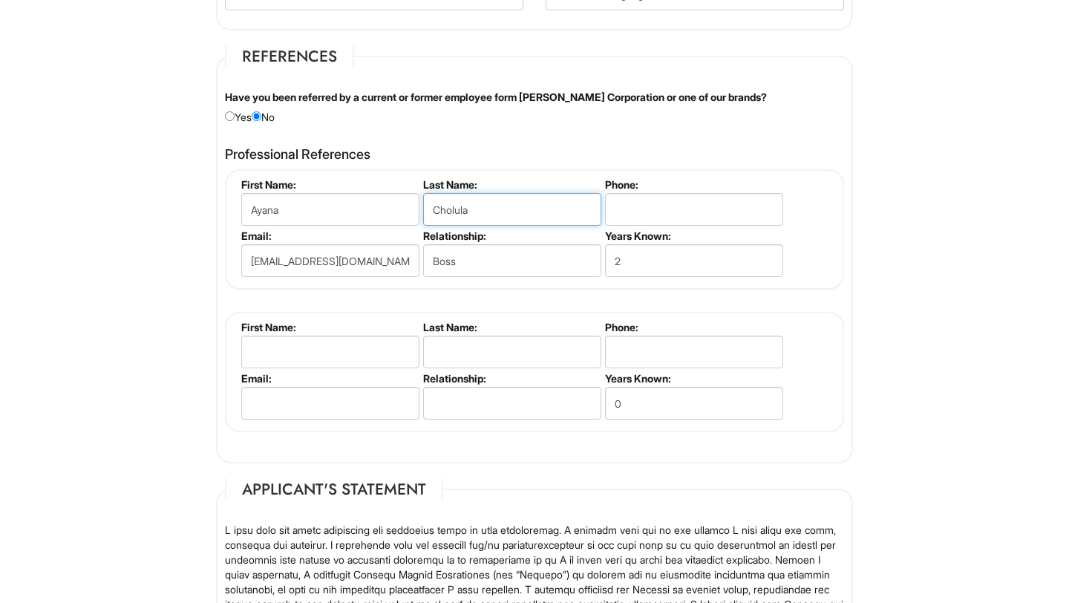
type input "Cholula"
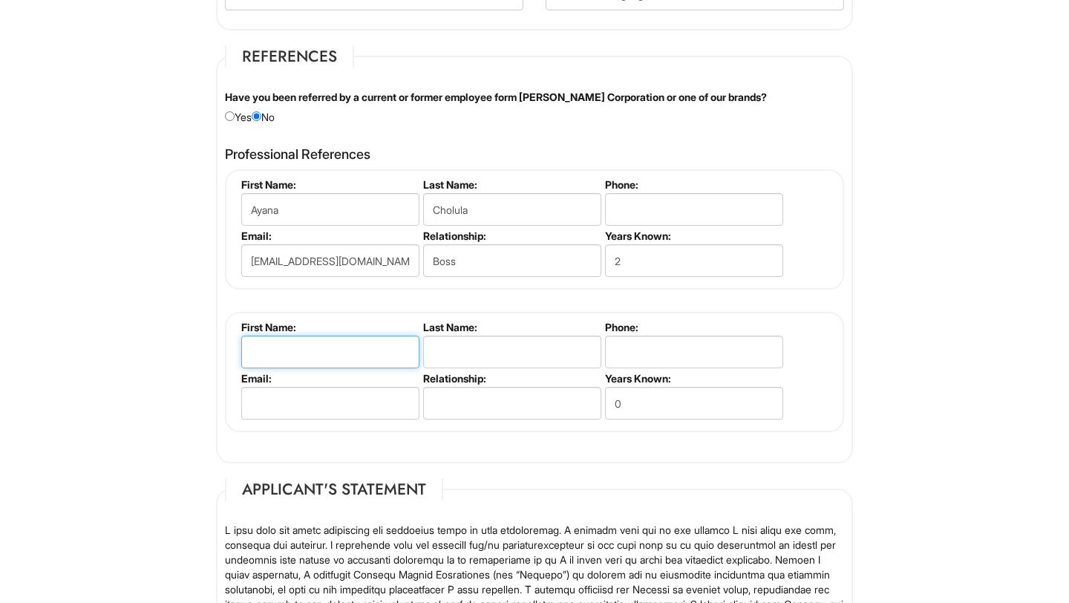
click at [345, 359] on input "text" at bounding box center [330, 352] width 178 height 33
type input "l"
type input "Latisha"
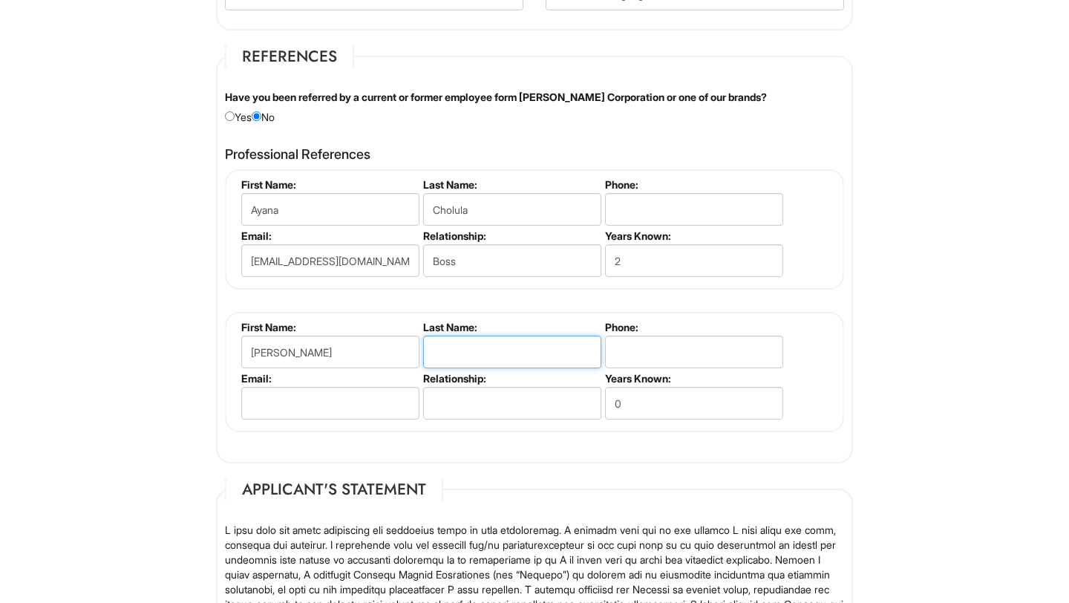
click at [477, 350] on input "text" at bounding box center [512, 352] width 178 height 33
type input "Huckaby"
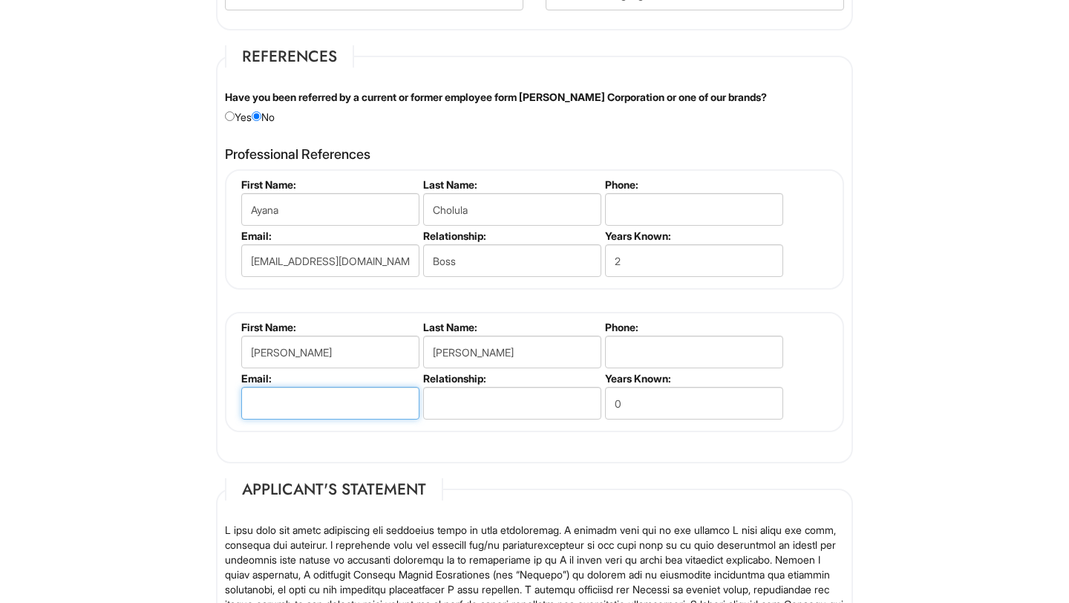
click at [333, 398] on input "email" at bounding box center [330, 403] width 178 height 33
paste input "lhuckaby@charlotte.edu"
type input "lhuckaby@charlotte.edu"
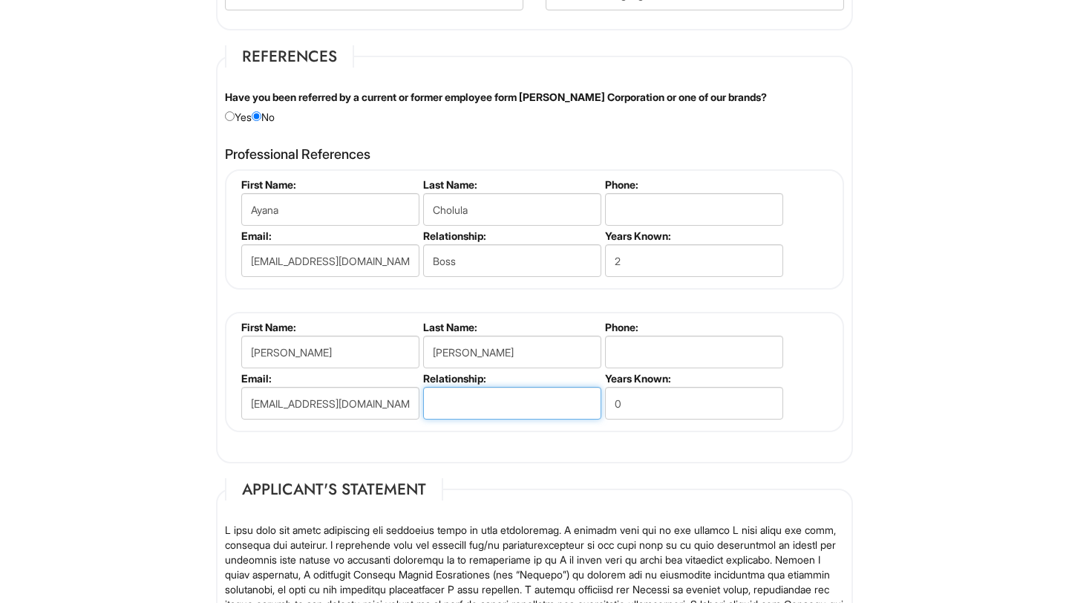
click at [489, 409] on input "text" at bounding box center [512, 403] width 178 height 33
type input "a"
type input "D"
type input "Advisor"
click at [696, 412] on input "0" at bounding box center [694, 403] width 178 height 33
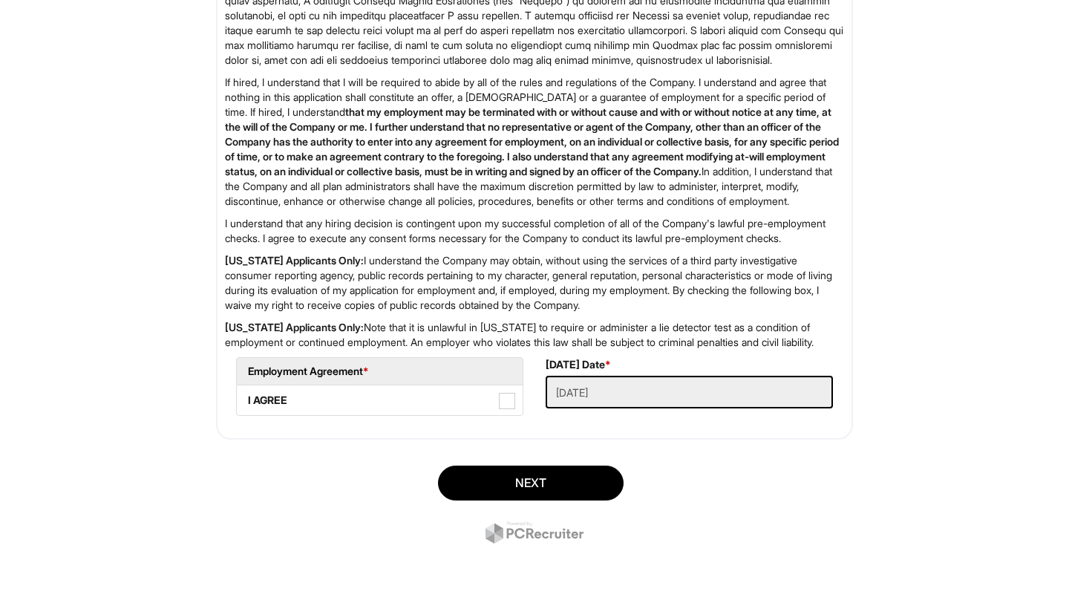
scroll to position [2357, 0]
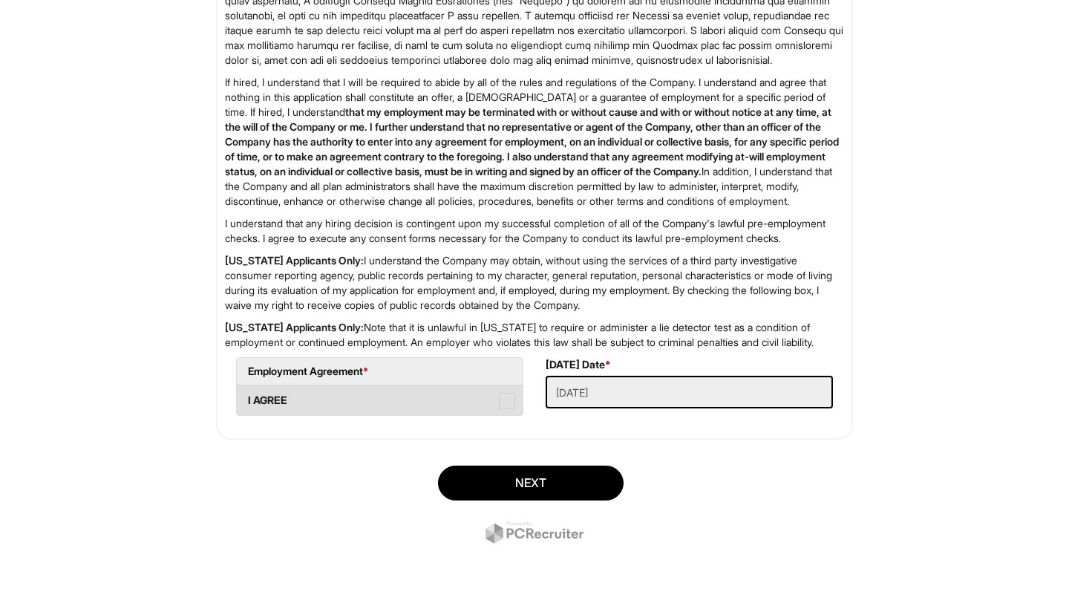
type input "2"
click at [513, 399] on span at bounding box center [507, 401] width 16 height 16
click at [247, 398] on AGREE "I AGREE" at bounding box center [242, 393] width 10 height 10
checkbox AGREE "true"
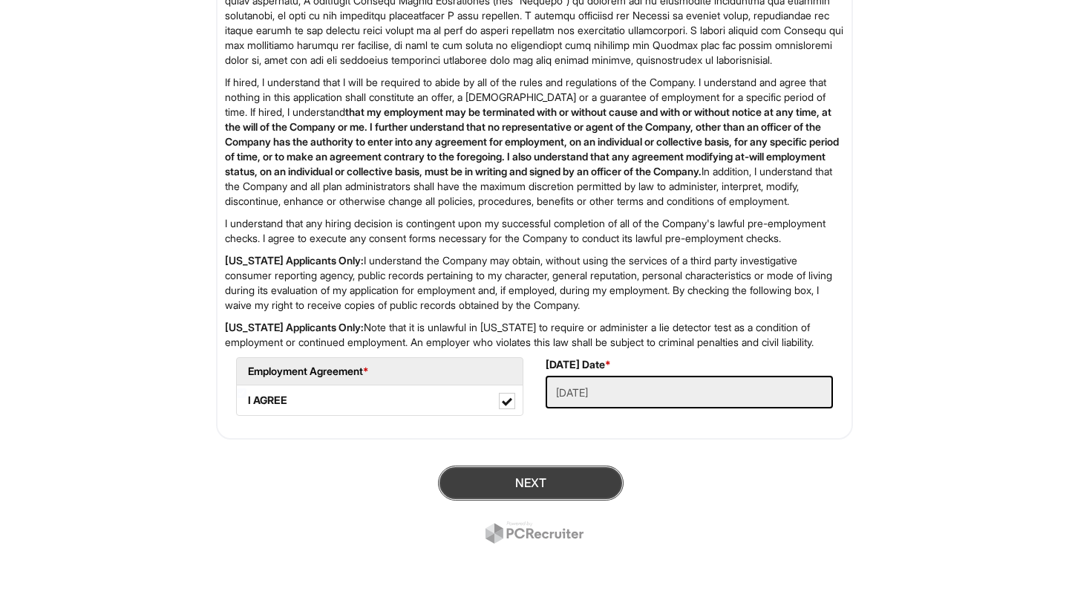
click at [523, 476] on button "Next" at bounding box center [531, 483] width 186 height 35
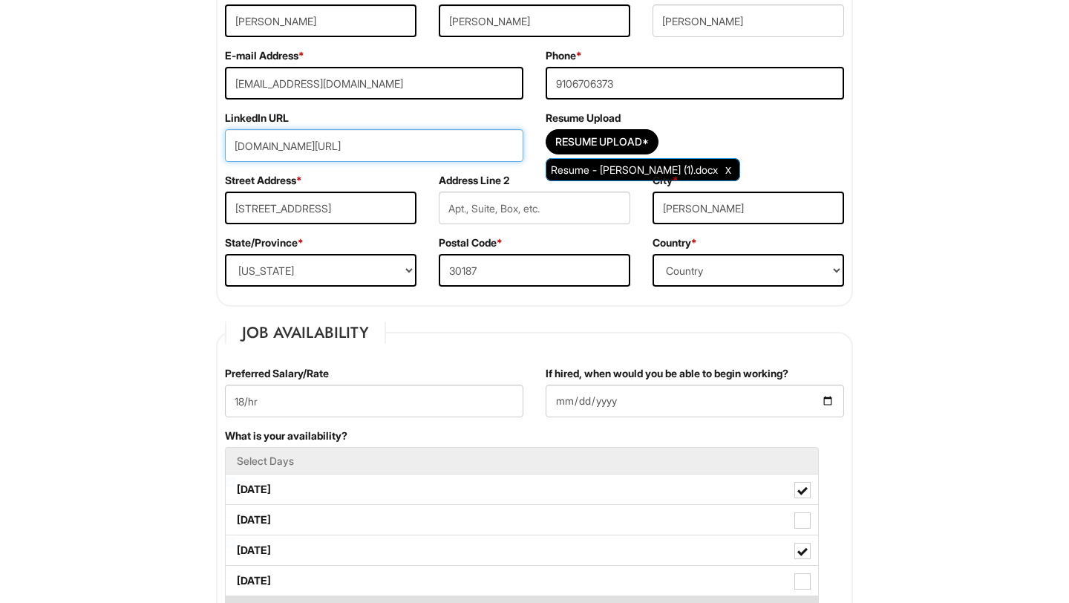
scroll to position [301, 0]
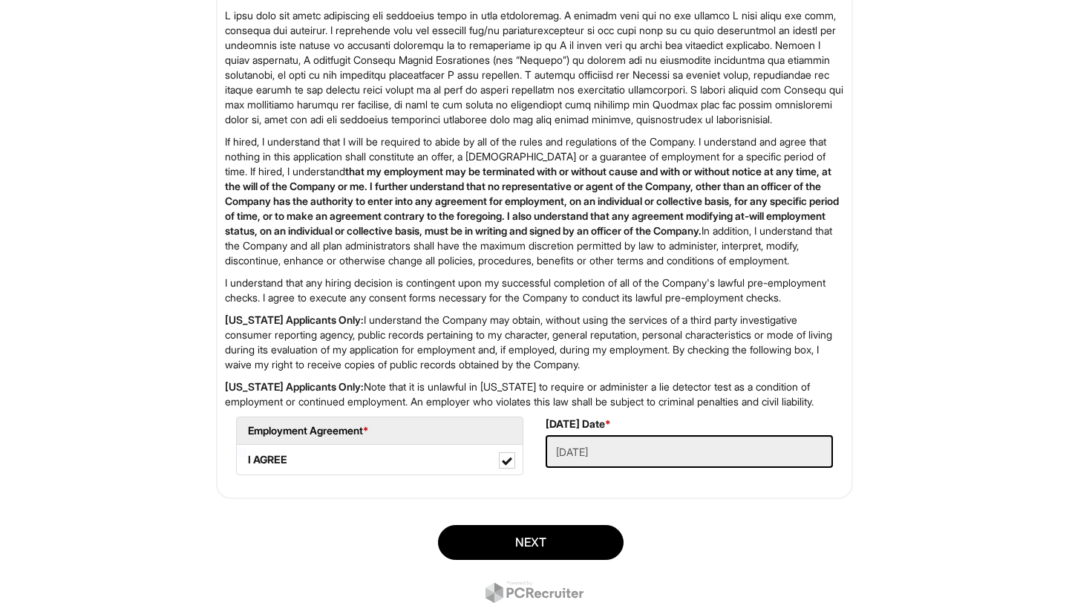
scroll to position [2357, 0]
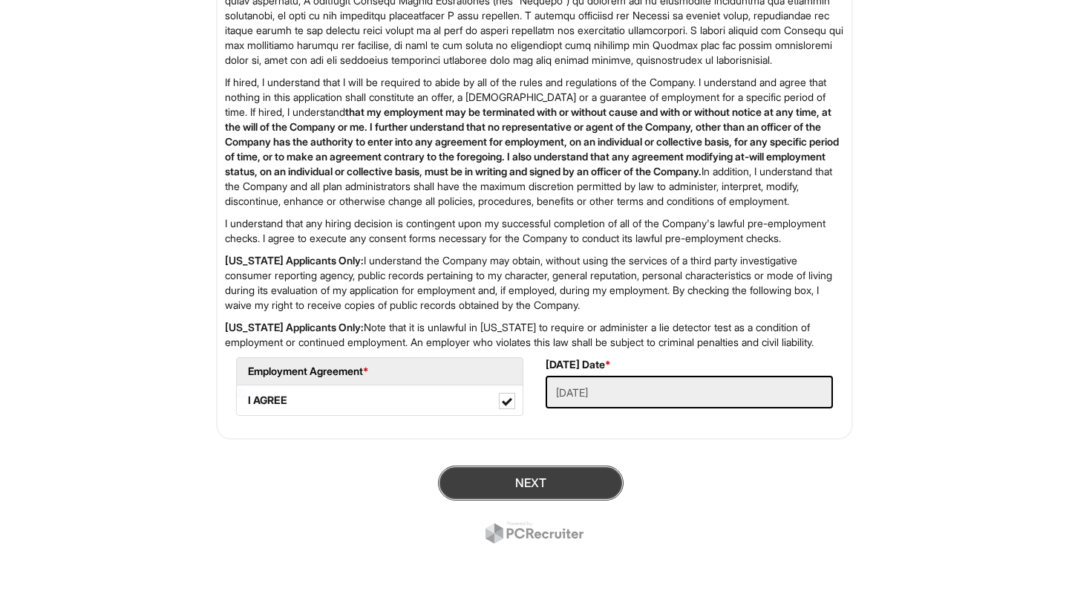
click at [531, 497] on button "Next" at bounding box center [531, 483] width 186 height 35
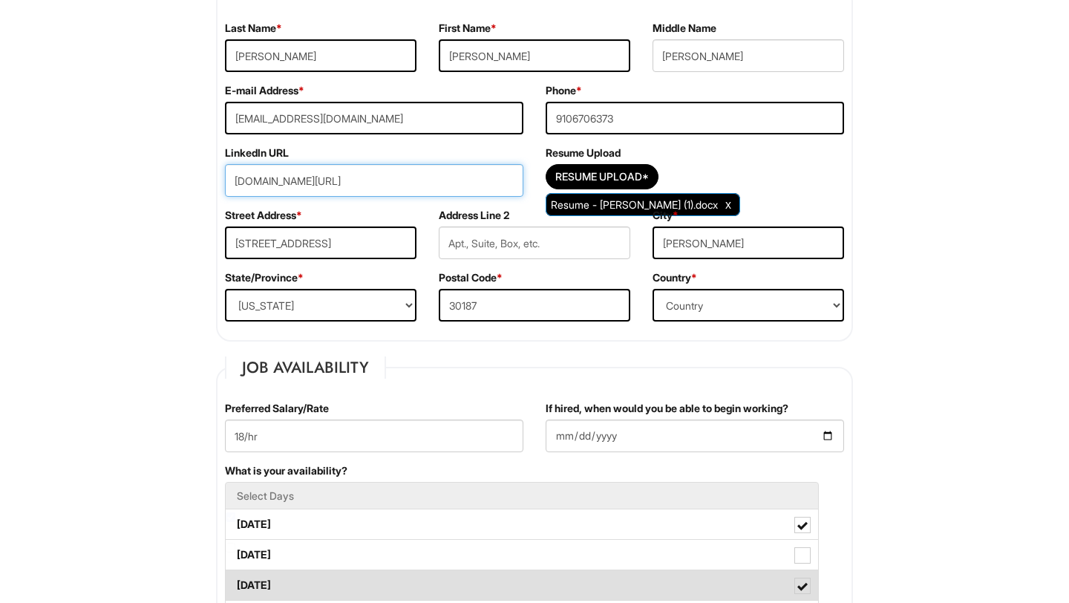
scroll to position [142, 0]
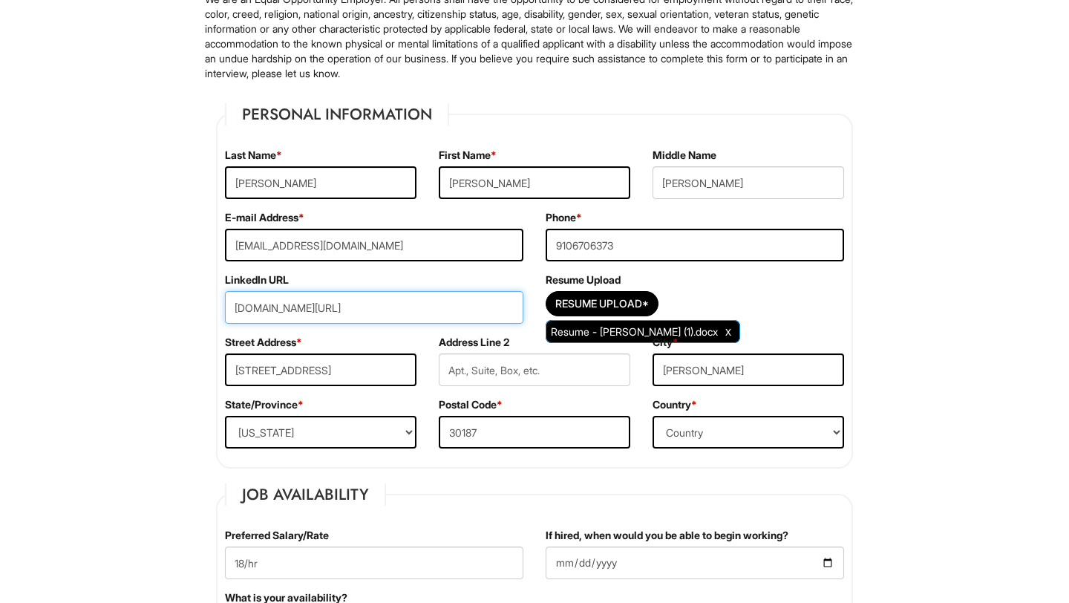
type input "www.linkedin.com/in/kaitlyn-bradleyy"
click at [391, 344] on div "Street Address * 9480 Grande DR" at bounding box center [321, 366] width 214 height 62
click at [424, 302] on input "www.linkedin.com/in/kaitlyn-bradleyy" at bounding box center [374, 307] width 298 height 33
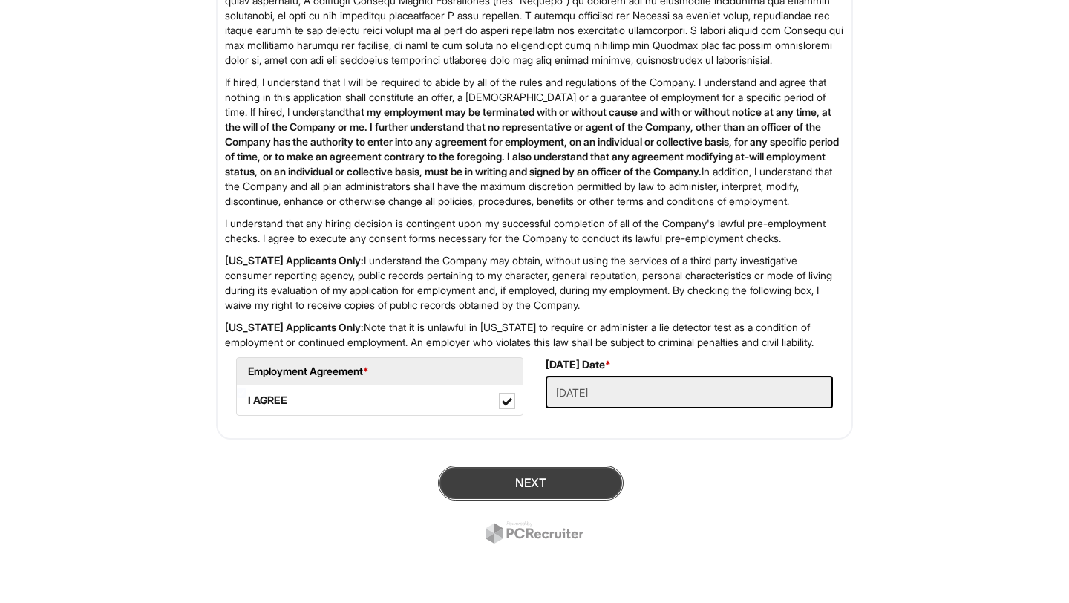
click at [532, 487] on button "Next" at bounding box center [531, 483] width 186 height 35
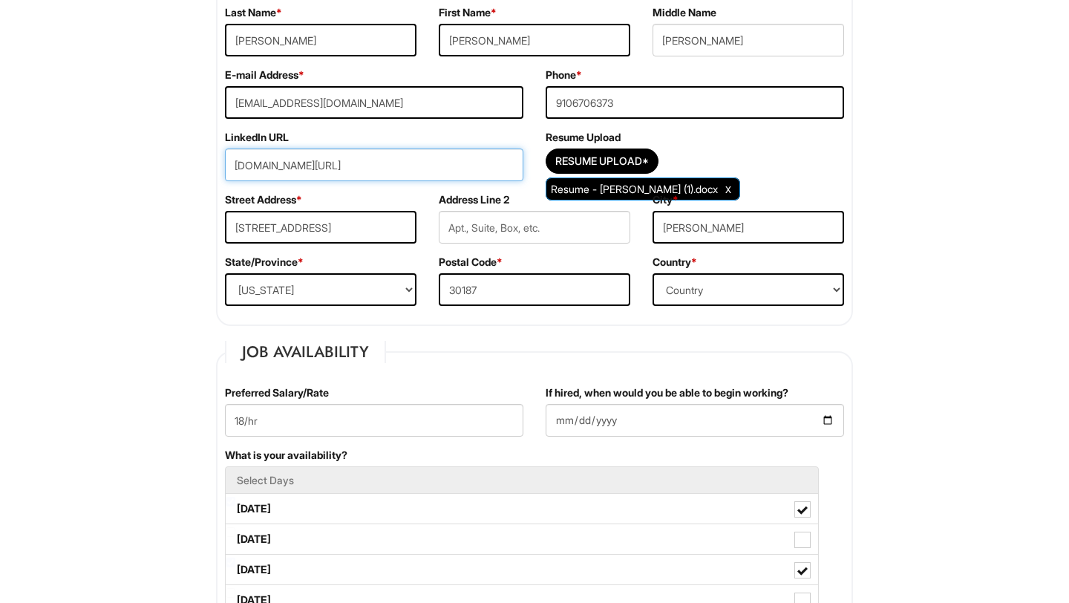
scroll to position [247, 0]
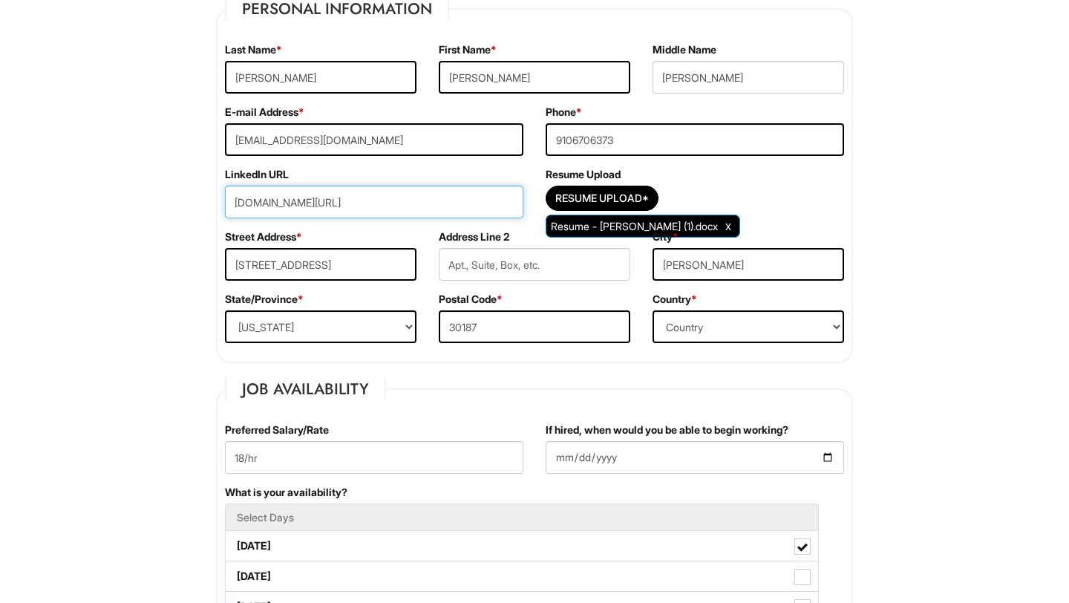
drag, startPoint x: 429, startPoint y: 202, endPoint x: 221, endPoint y: 193, distance: 208.1
click at [223, 193] on div "LinkedIn URL www.linkedin.com/in/kaitlyn-bradleyy" at bounding box center [374, 198] width 321 height 62
paste input "www.linkedin.com/in/kaitlyn-bradleyy"
type input "www.linkedin.com/in/kaitlyn-bradleyy"
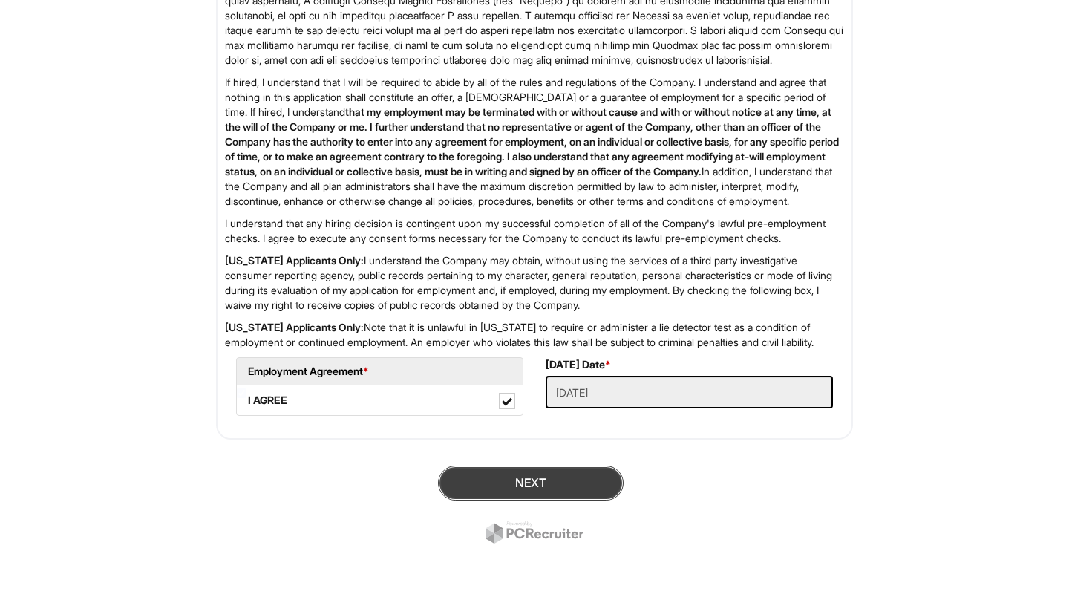
click at [581, 466] on button "Next" at bounding box center [531, 483] width 186 height 35
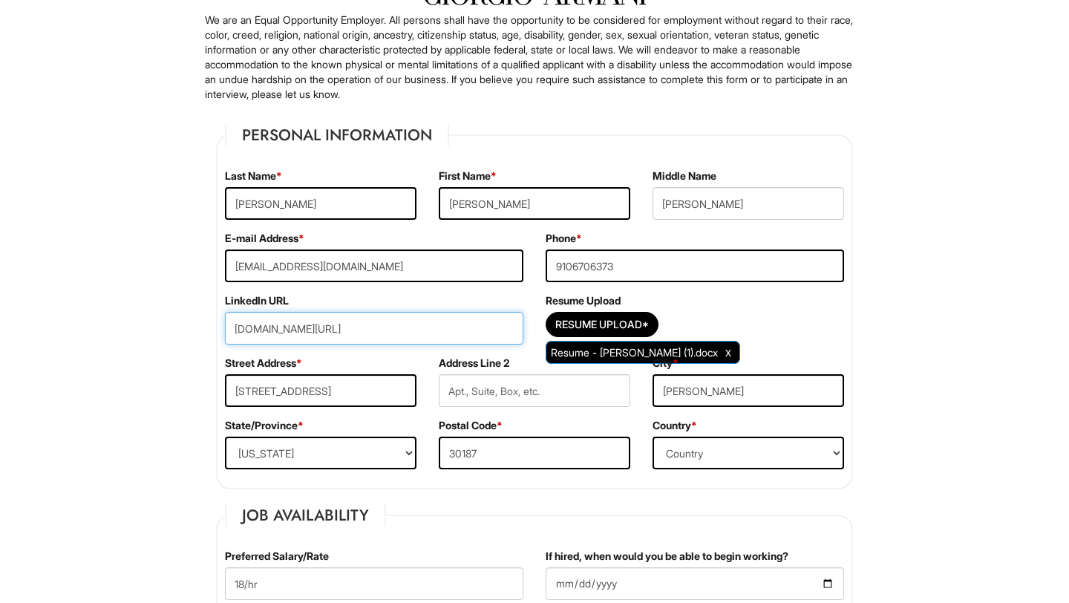
scroll to position [117, 0]
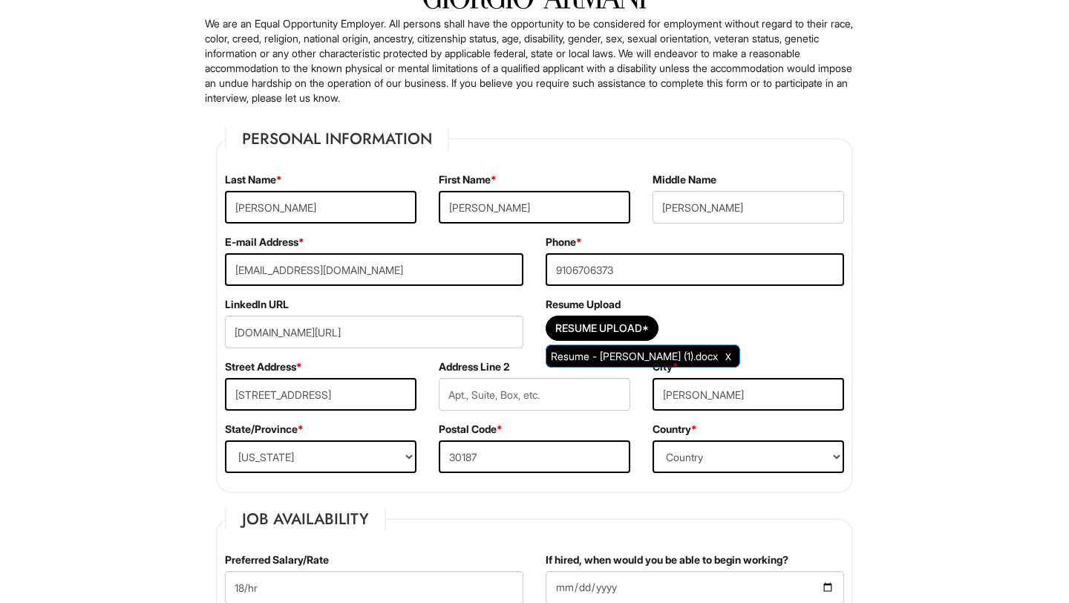
click at [347, 359] on div "Street Address * 9480 Grande DR" at bounding box center [321, 390] width 214 height 62
click at [427, 267] on input "Kbradnumber2@gmail.com" at bounding box center [374, 269] width 298 height 33
click at [385, 209] on input "Bradley" at bounding box center [321, 207] width 192 height 33
type input "Bradley"
click at [526, 198] on input "Kaitlyn" at bounding box center [535, 207] width 192 height 33
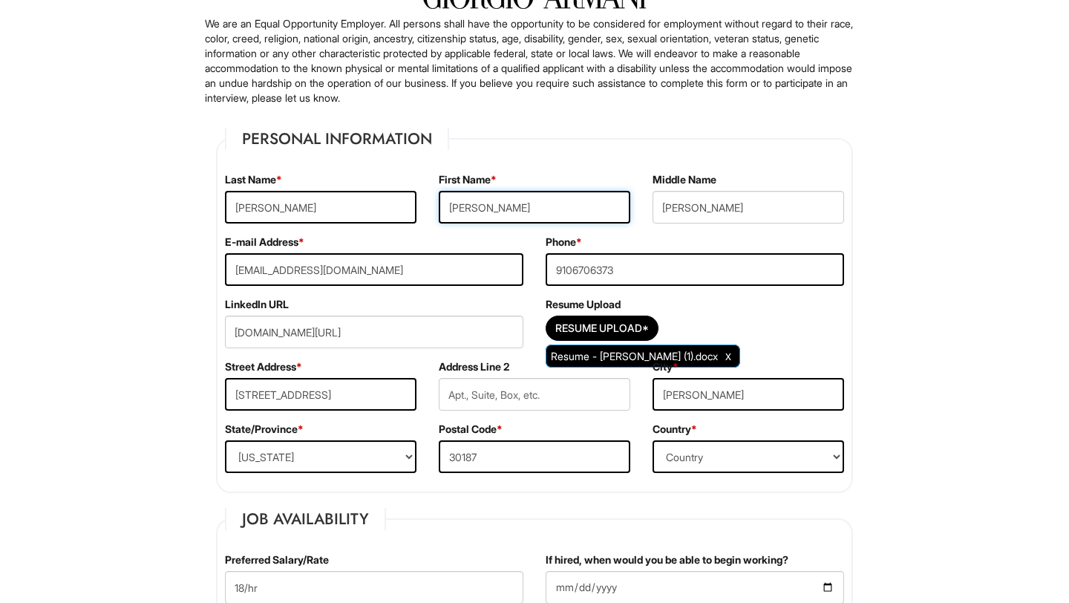
type input "Kaitlyn"
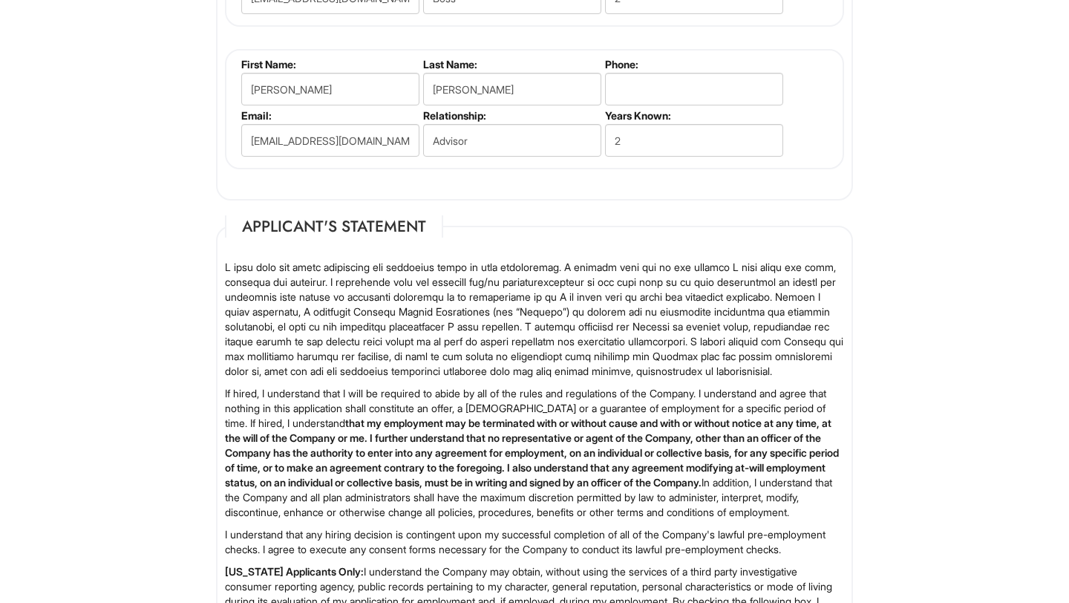
scroll to position [2357, 0]
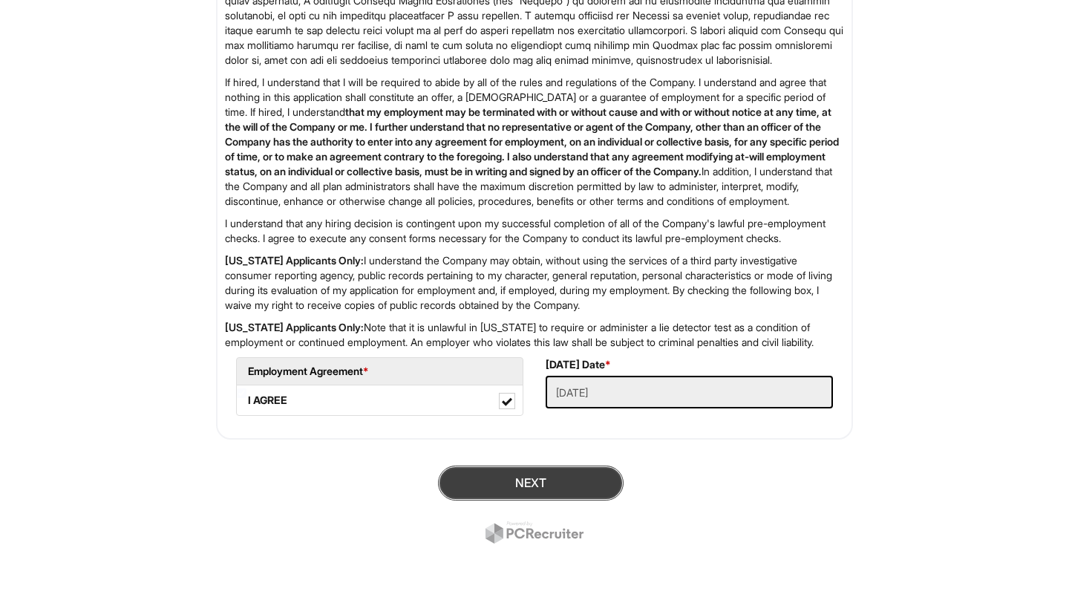
click at [484, 467] on button "Next" at bounding box center [531, 483] width 186 height 35
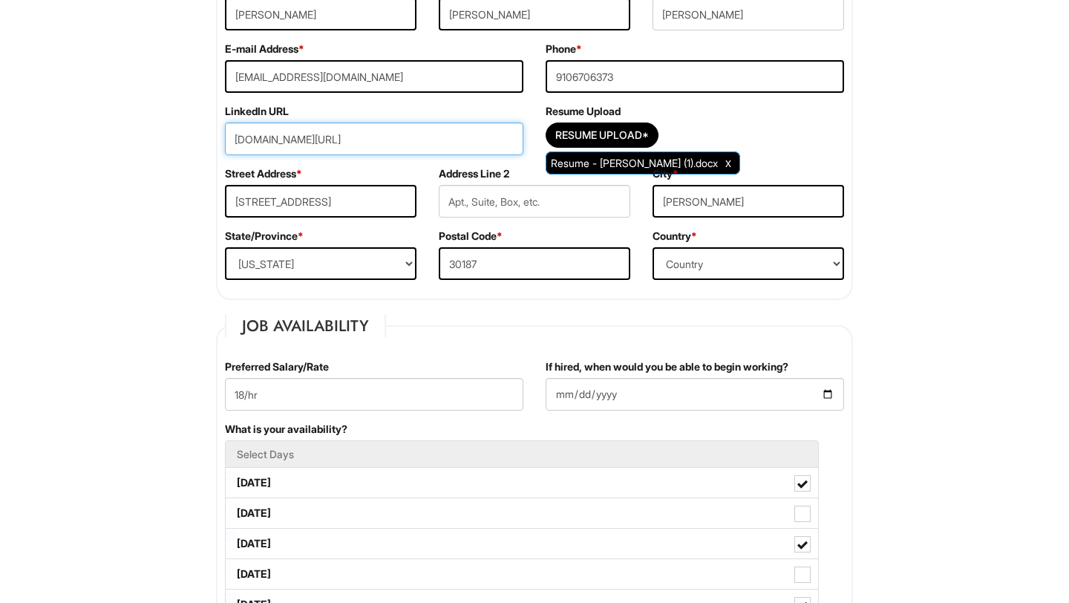
scroll to position [307, 0]
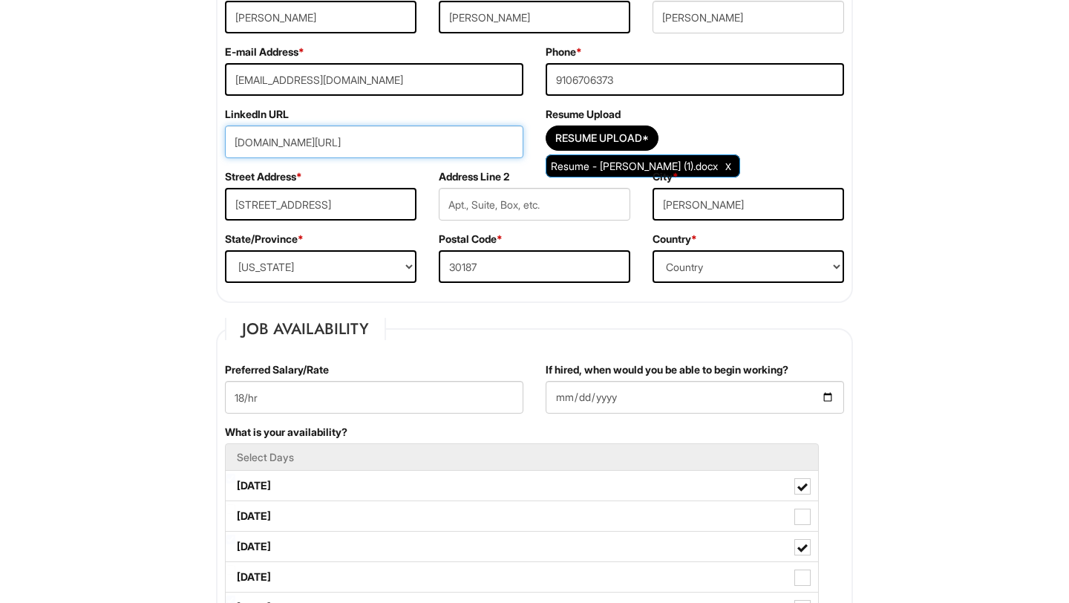
click at [445, 141] on input "www.linkedin.com/in/kaitlyn-bradleyy" at bounding box center [374, 141] width 298 height 33
click at [381, 156] on input "www.linkedin.com/in/kaitlyn-bradleyy url" at bounding box center [374, 141] width 298 height 33
type input "www.linkedin.com/in/kaitlyn-bradleyy url"
drag, startPoint x: 456, startPoint y: 140, endPoint x: 122, endPoint y: 137, distance: 334.1
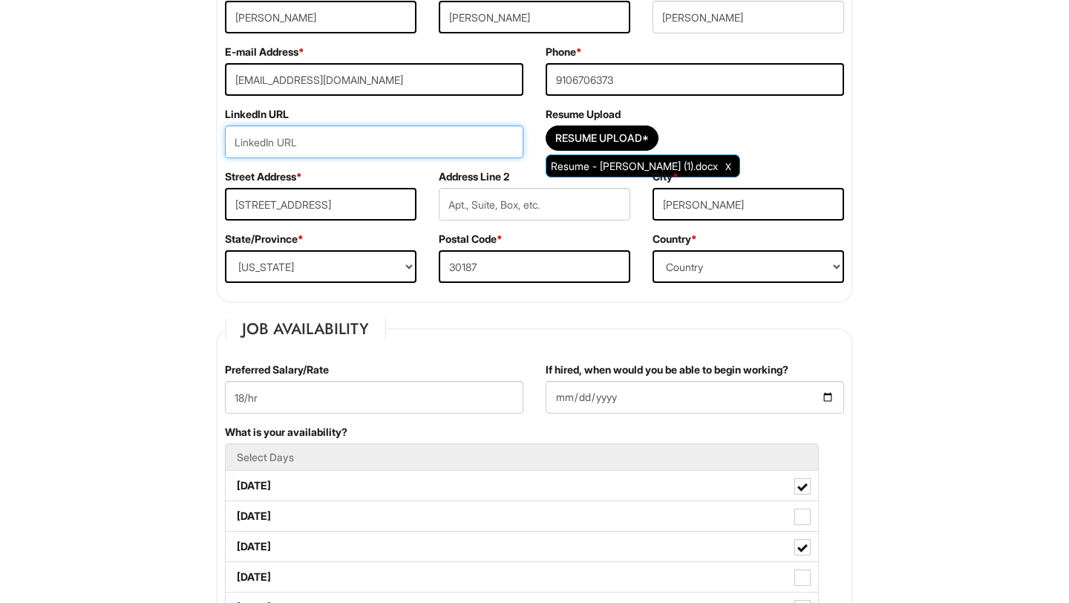
paste input "www.linkedin.com/in/ kaitlyn-bradleyy06"
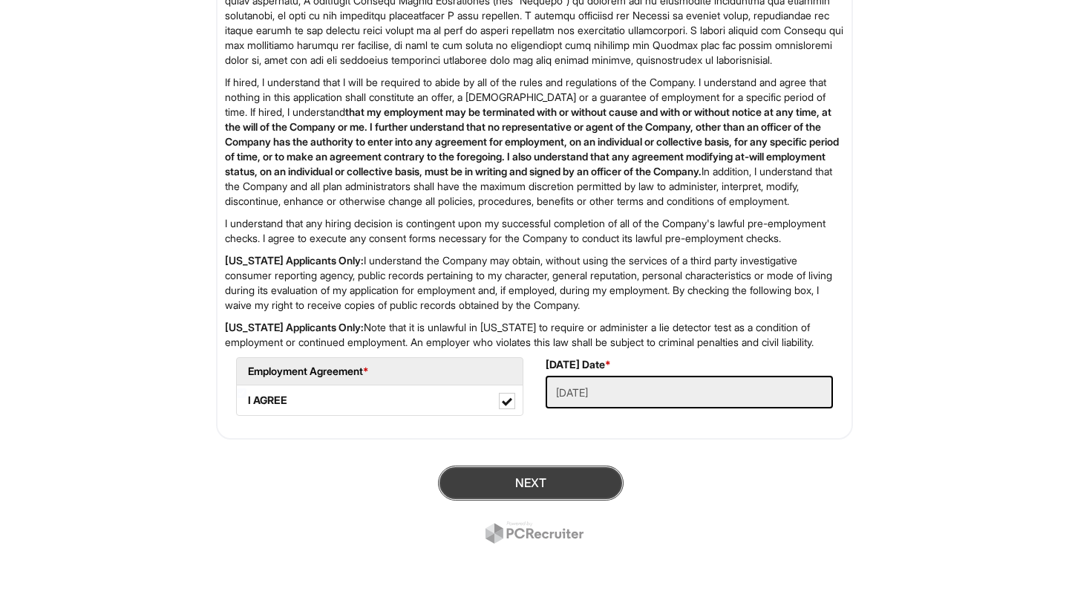
click at [483, 466] on button "Next" at bounding box center [531, 483] width 186 height 35
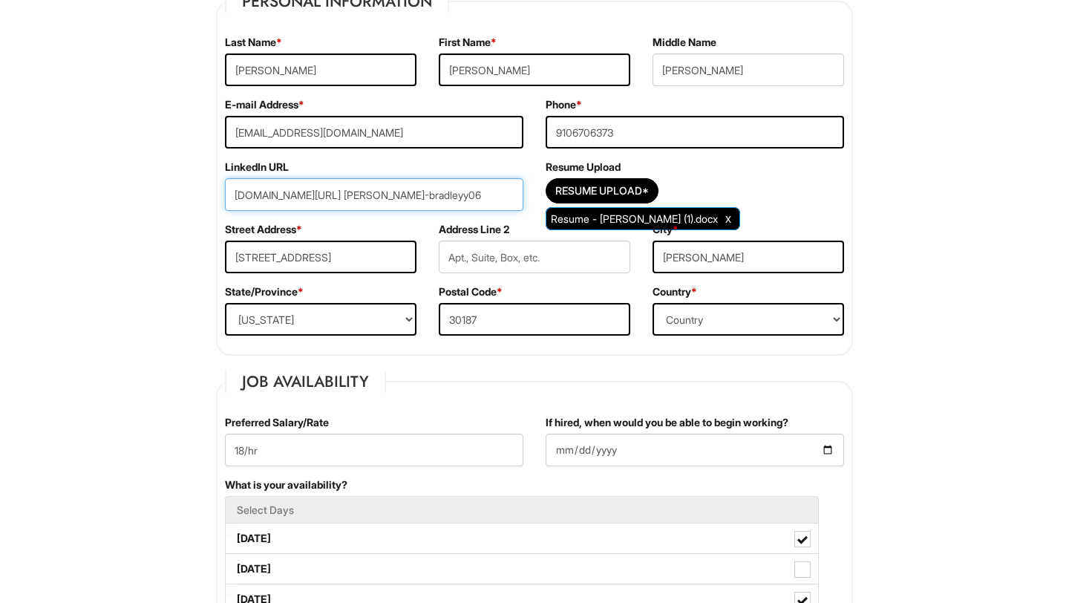
scroll to position [250, 0]
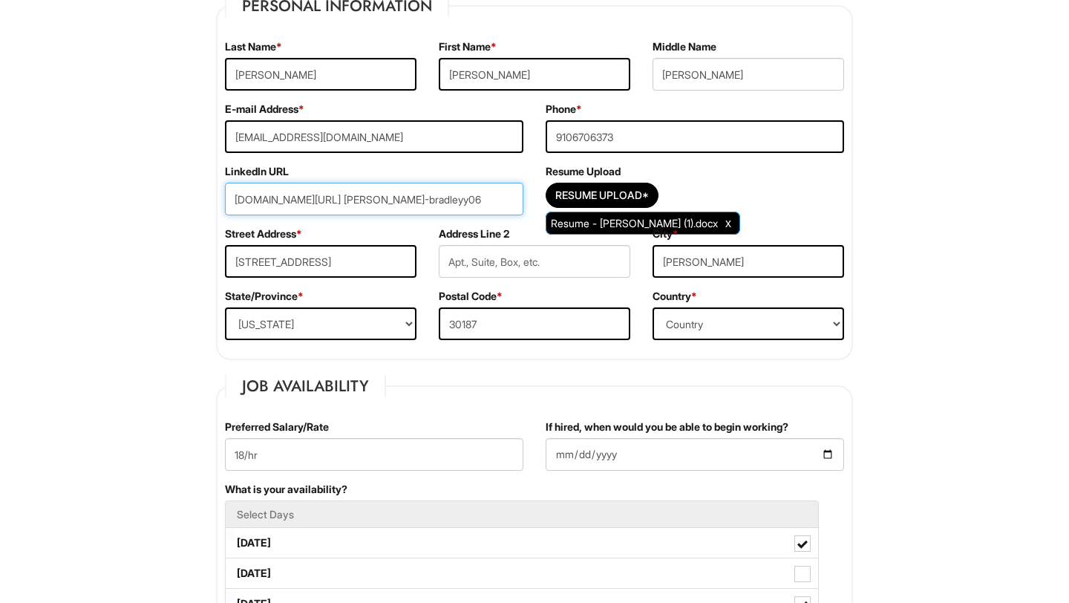
drag, startPoint x: 457, startPoint y: 200, endPoint x: 207, endPoint y: 193, distance: 249.6
click at [261, 194] on input "www.linkedin.com/in/ kaitlyn-bradleyy06" at bounding box center [374, 199] width 298 height 33
click at [264, 200] on input "www.linkedin.com/in/ kaitlyn-bradleyy06" at bounding box center [374, 199] width 298 height 33
drag, startPoint x: 264, startPoint y: 200, endPoint x: 220, endPoint y: 203, distance: 44.6
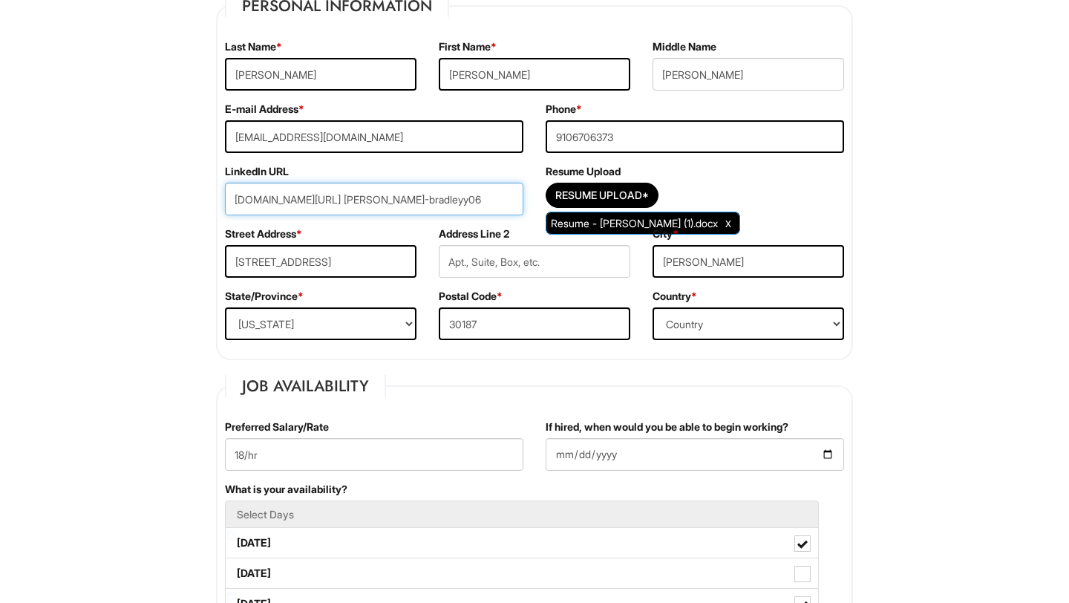
click at [220, 203] on div "LinkedIn URL www.linkedin.com/in/ kaitlyn-bradleyy06" at bounding box center [374, 195] width 321 height 62
drag, startPoint x: 388, startPoint y: 201, endPoint x: 180, endPoint y: 201, distance: 207.9
drag, startPoint x: 276, startPoint y: 198, endPoint x: 169, endPoint y: 200, distance: 107.0
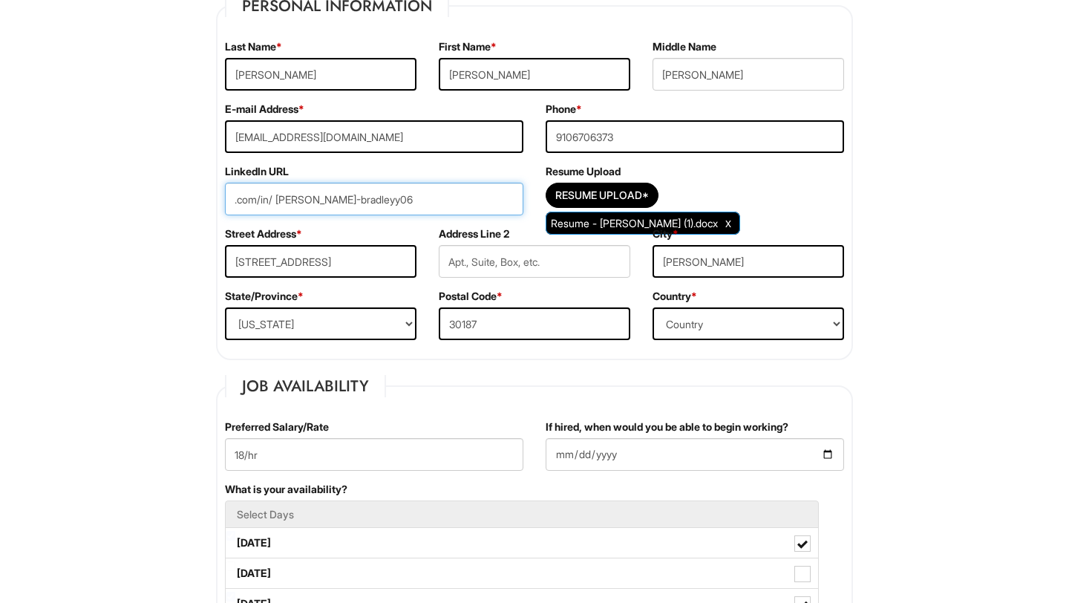
click at [377, 212] on input "kaitlyn-bradleyy06" at bounding box center [374, 199] width 298 height 33
drag, startPoint x: 370, startPoint y: 208, endPoint x: 244, endPoint y: 206, distance: 125.5
click at [244, 206] on input "kaitlyn-bradleyy06" at bounding box center [374, 199] width 298 height 33
type input "k"
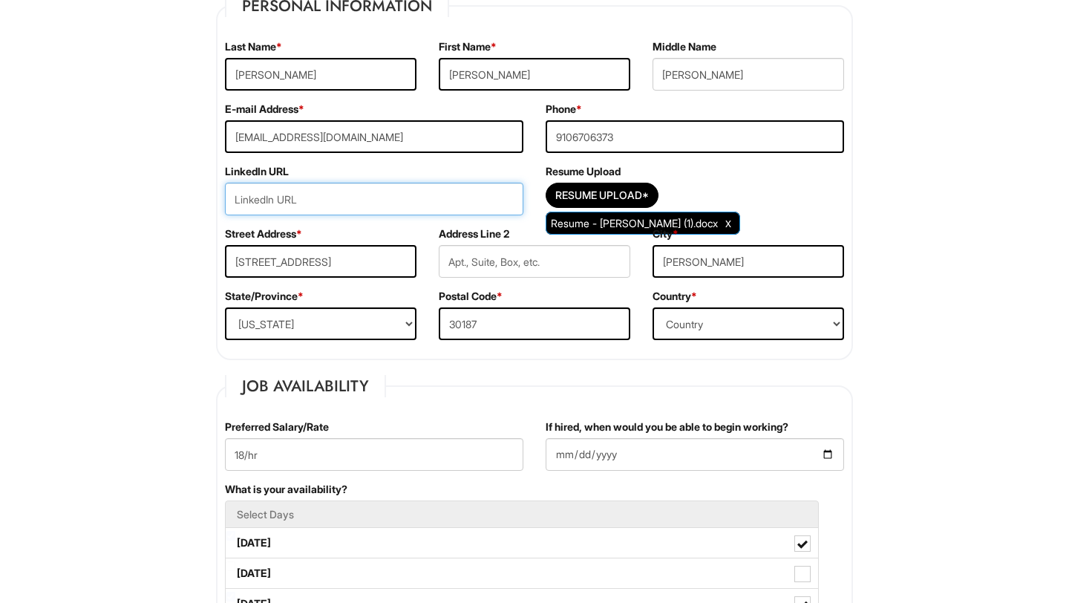
paste input "https://www.linkedin.com/in/kaitlyn-bradleyy/"
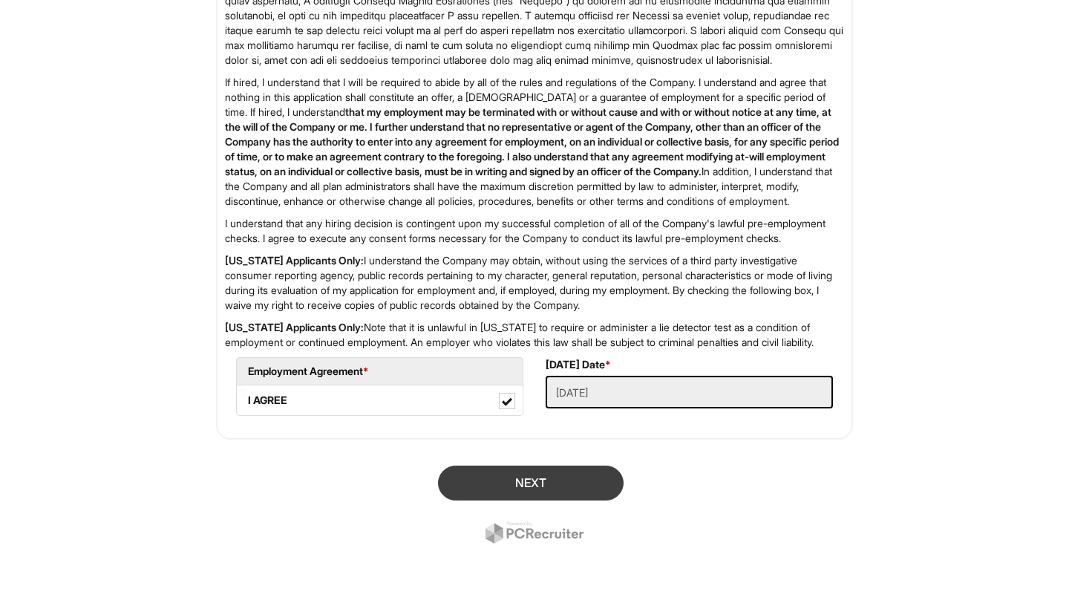
type input "https://www.linkedin.com/in/kaitlyn-bradleyy/"
click at [490, 483] on button "Next" at bounding box center [531, 483] width 186 height 35
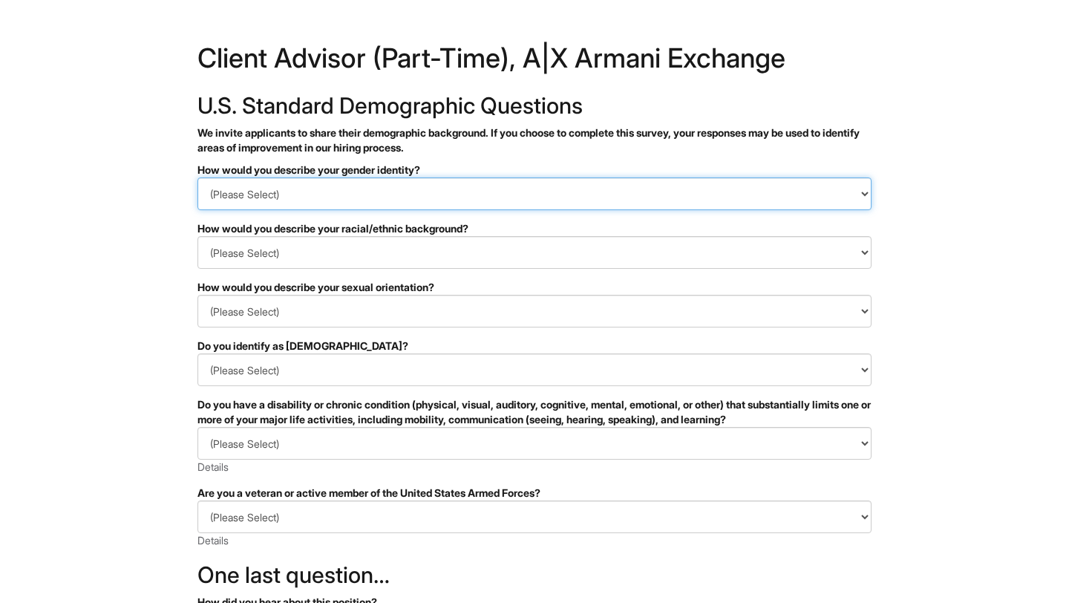
click at [507, 206] on select "(Please Select) Man Woman [DEMOGRAPHIC_DATA] I prefer to self-describe I don't …" at bounding box center [535, 193] width 674 height 33
select select "Woman"
click at [198, 177] on select "(Please Select) Man Woman [DEMOGRAPHIC_DATA] I prefer to self-describe I don't …" at bounding box center [535, 193] width 674 height 33
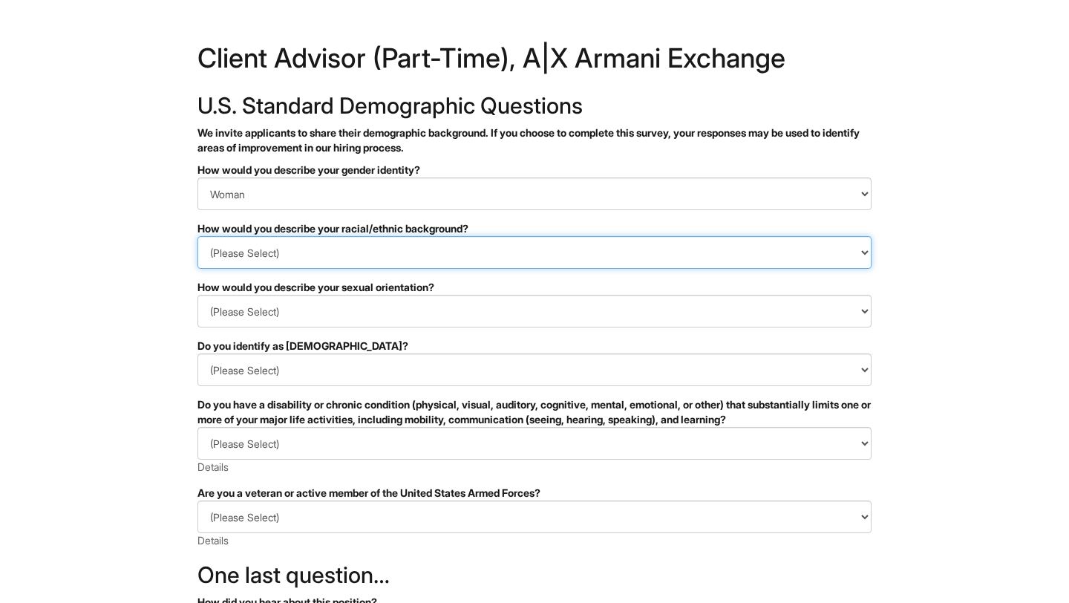
click at [440, 250] on select "(Please Select) [DEMOGRAPHIC_DATA] or of [DEMOGRAPHIC_DATA] descent [DEMOGRAPHI…" at bounding box center [535, 252] width 674 height 33
select select "Black or of [DEMOGRAPHIC_DATA] descent"
click at [198, 236] on select "(Please Select) [DEMOGRAPHIC_DATA] or of [DEMOGRAPHIC_DATA] descent [DEMOGRAPHI…" at bounding box center [535, 252] width 674 height 33
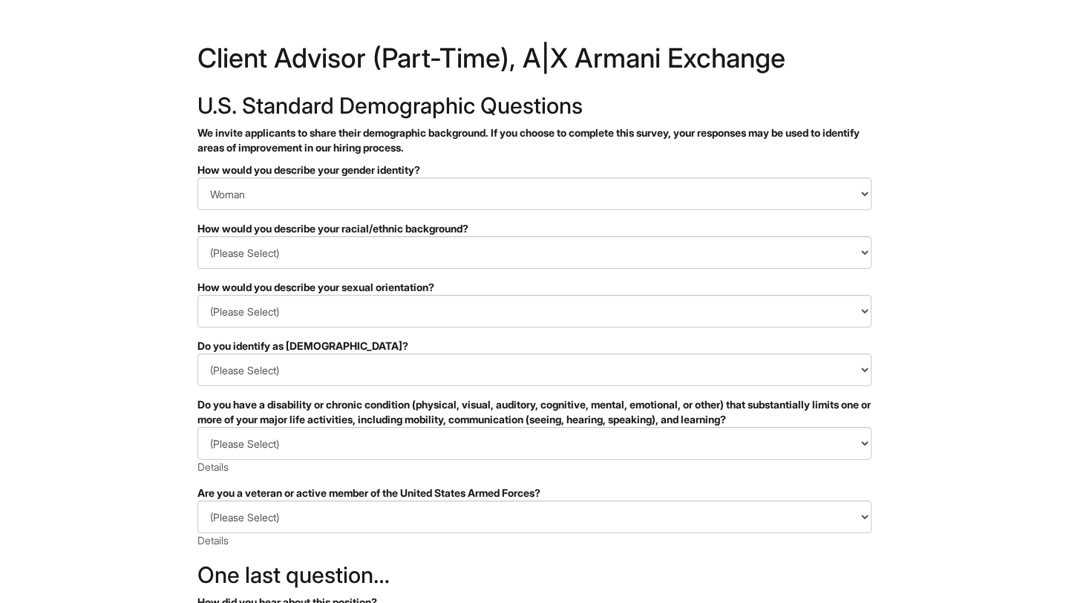
click at [385, 291] on div "How would you describe your sexual orientation?" at bounding box center [535, 287] width 674 height 15
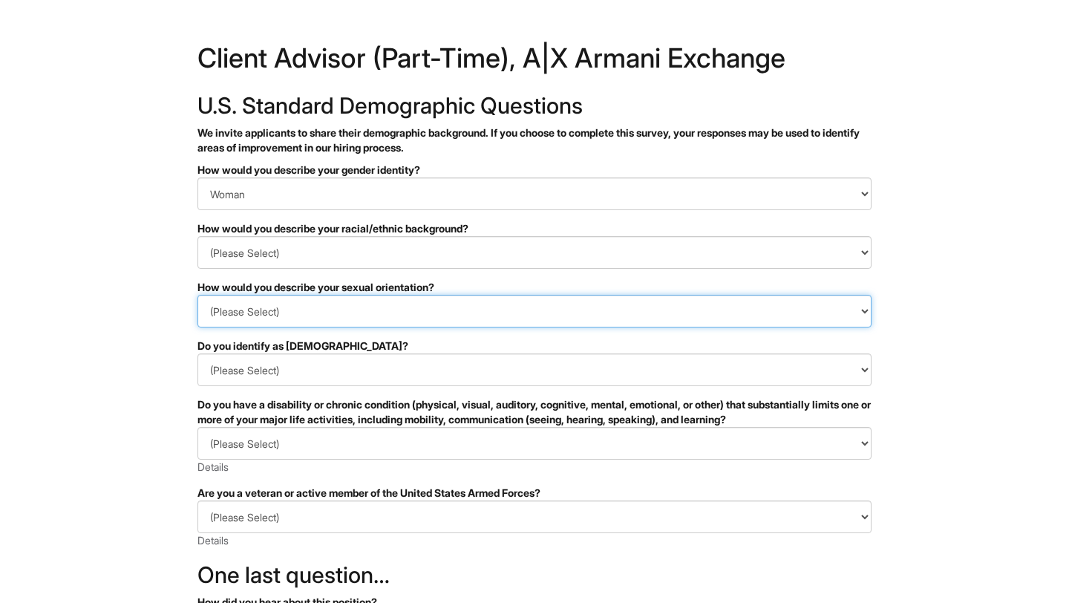
click at [385, 304] on select "(Please Select) [DEMOGRAPHIC_DATA] [DEMOGRAPHIC_DATA] and/or [DEMOGRAPHIC_DATA]…" at bounding box center [535, 311] width 674 height 33
select select "[DEMOGRAPHIC_DATA]"
click at [198, 295] on select "(Please Select) [DEMOGRAPHIC_DATA] [DEMOGRAPHIC_DATA] and/or [DEMOGRAPHIC_DATA]…" at bounding box center [535, 311] width 674 height 33
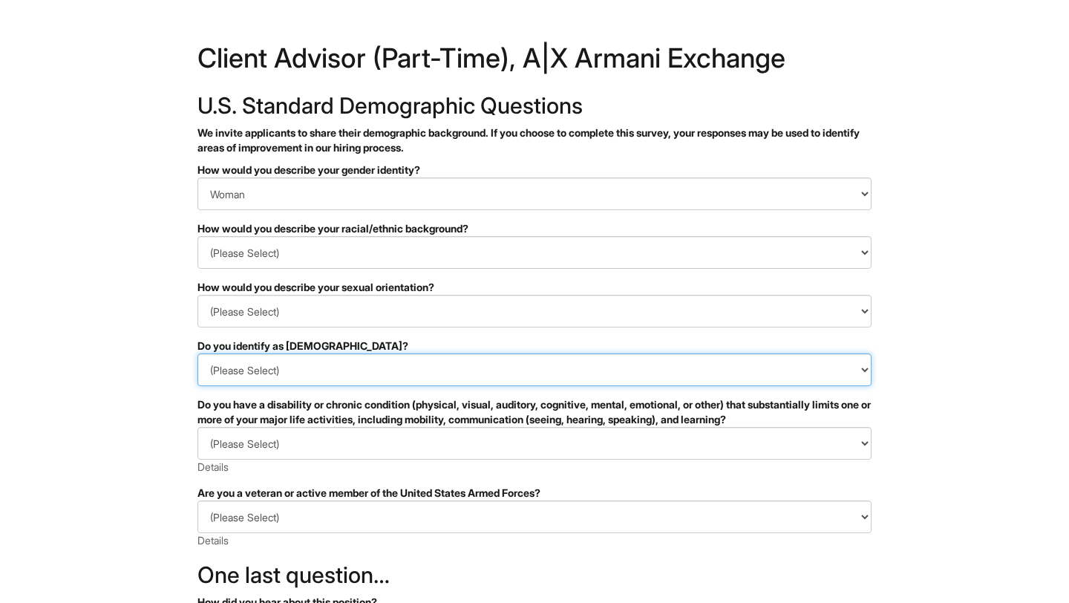
click at [376, 371] on select "(Please Select) Yes No I prefer to self-describe I don't wish to answer" at bounding box center [535, 369] width 674 height 33
select select "No"
click at [198, 353] on select "(Please Select) Yes No I prefer to self-describe I don't wish to answer" at bounding box center [535, 369] width 674 height 33
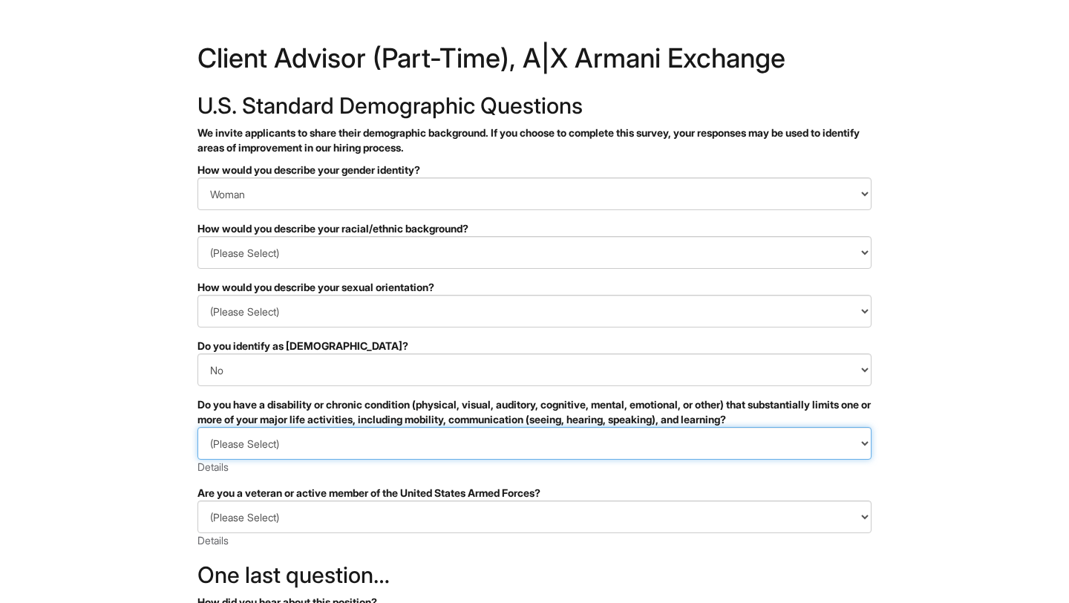
click at [374, 445] on select "(Please Select) YES, I HAVE A DISABILITY (or previously had a disability) NO, I…" at bounding box center [535, 443] width 674 height 33
select select "NO, I DON'T HAVE A DISABILITY"
click at [198, 427] on select "(Please Select) YES, I HAVE A DISABILITY (or previously had a disability) NO, I…" at bounding box center [535, 443] width 674 height 33
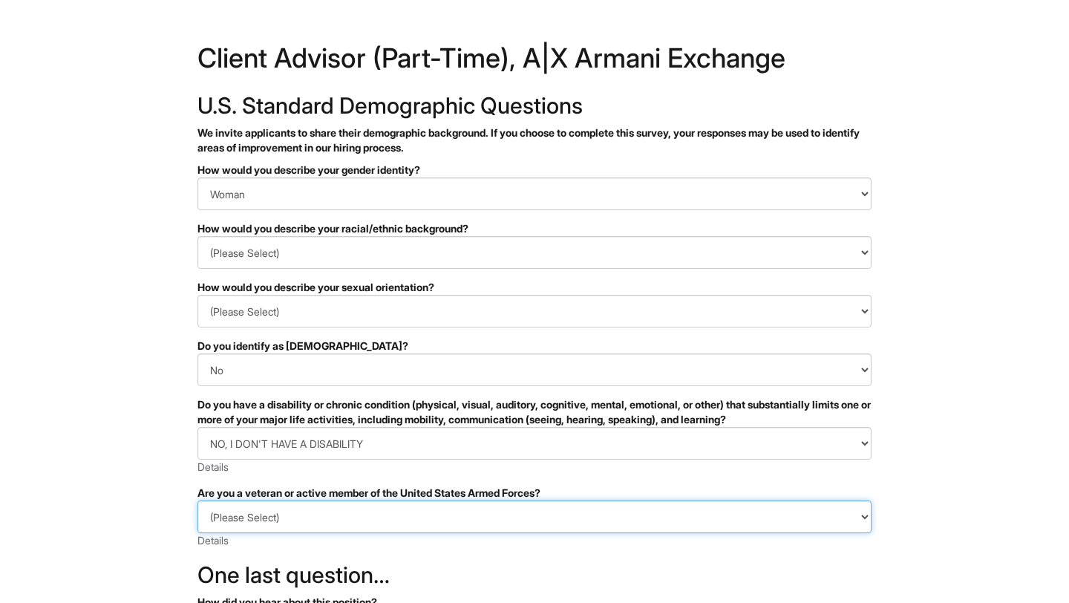
click at [359, 521] on select "(Please Select) I IDENTIFY AS ONE OR MORE OF THE CLASSIFICATIONS OF PROTECTED V…" at bounding box center [535, 516] width 674 height 33
select select "I AM NOT A PROTECTED VETERAN"
click at [198, 500] on select "(Please Select) I IDENTIFY AS ONE OR MORE OF THE CLASSIFICATIONS OF PROTECTED V…" at bounding box center [535, 516] width 674 height 33
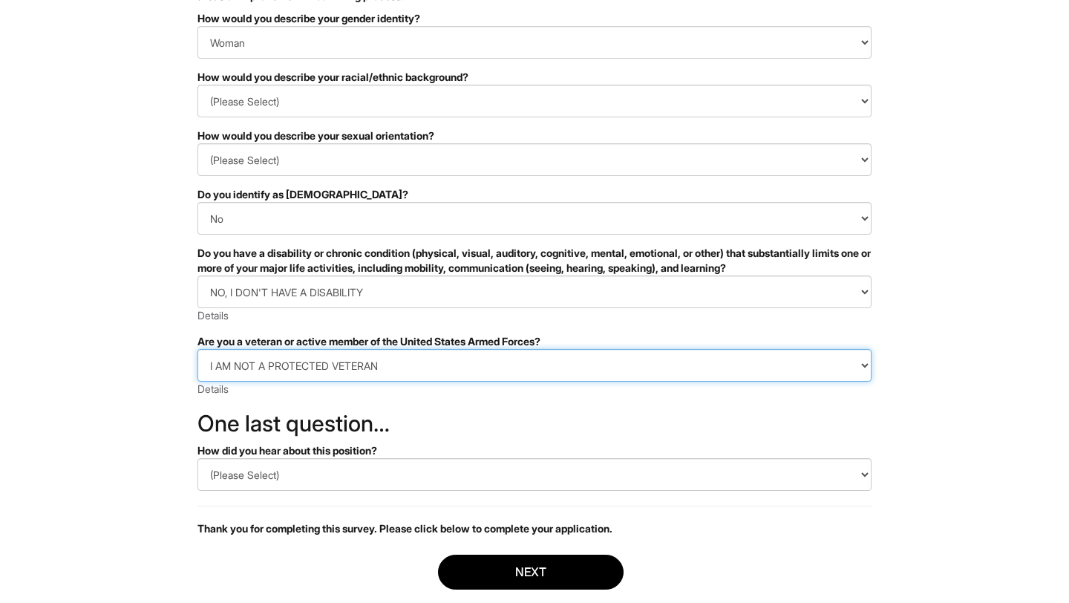
scroll to position [233, 0]
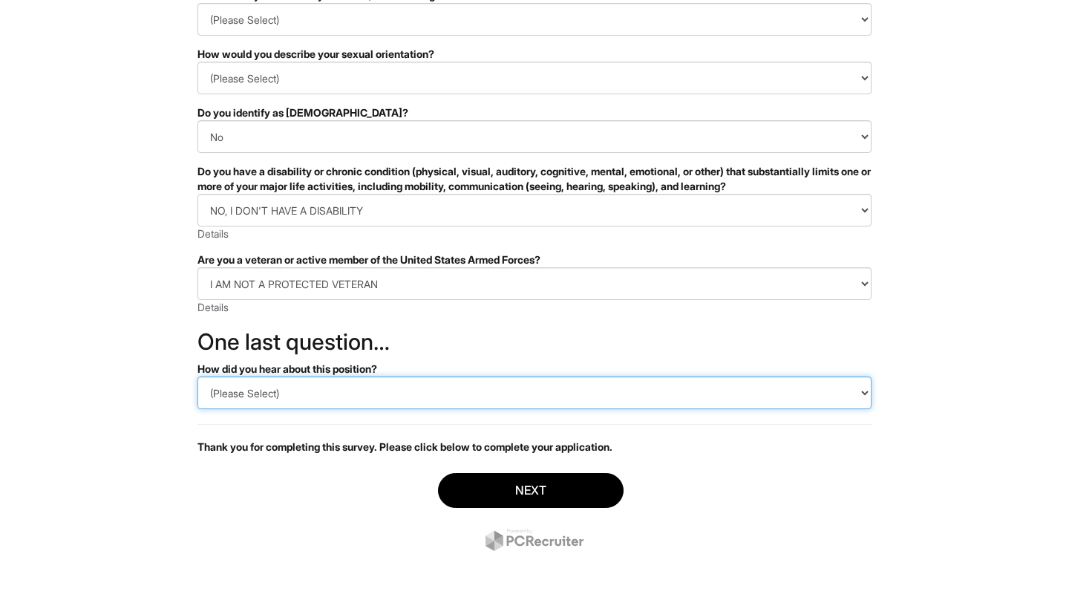
click at [391, 388] on select "(Please Select) CareerBuilder Indeed LinkedIn Monster Referral Other" at bounding box center [535, 392] width 674 height 33
select select "LinkedIn"
click at [198, 376] on select "(Please Select) CareerBuilder Indeed LinkedIn Monster Referral Other" at bounding box center [535, 392] width 674 height 33
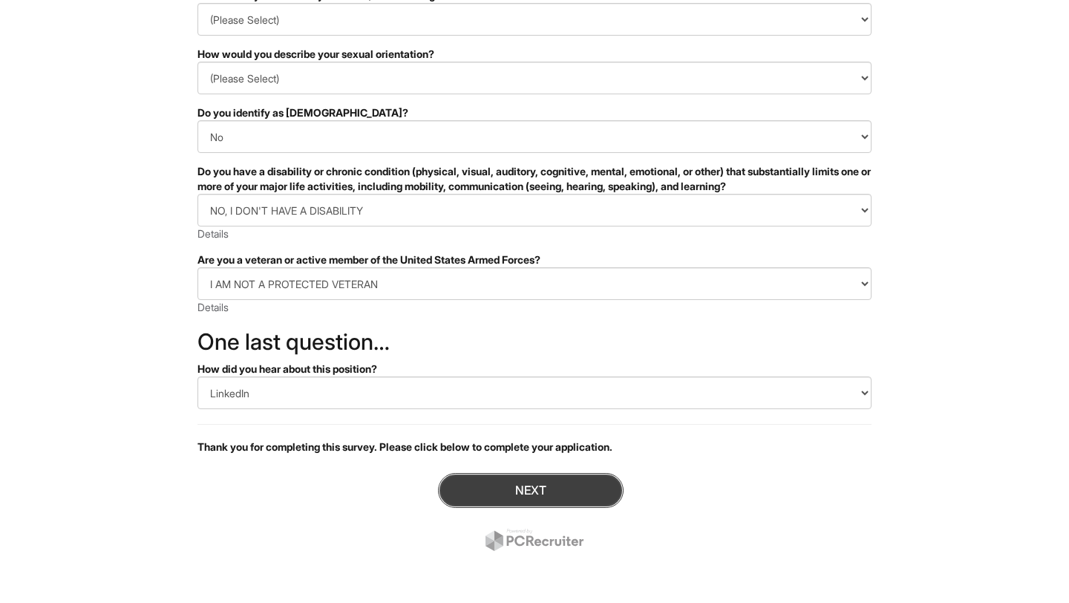
click at [540, 492] on button "Next" at bounding box center [531, 490] width 186 height 35
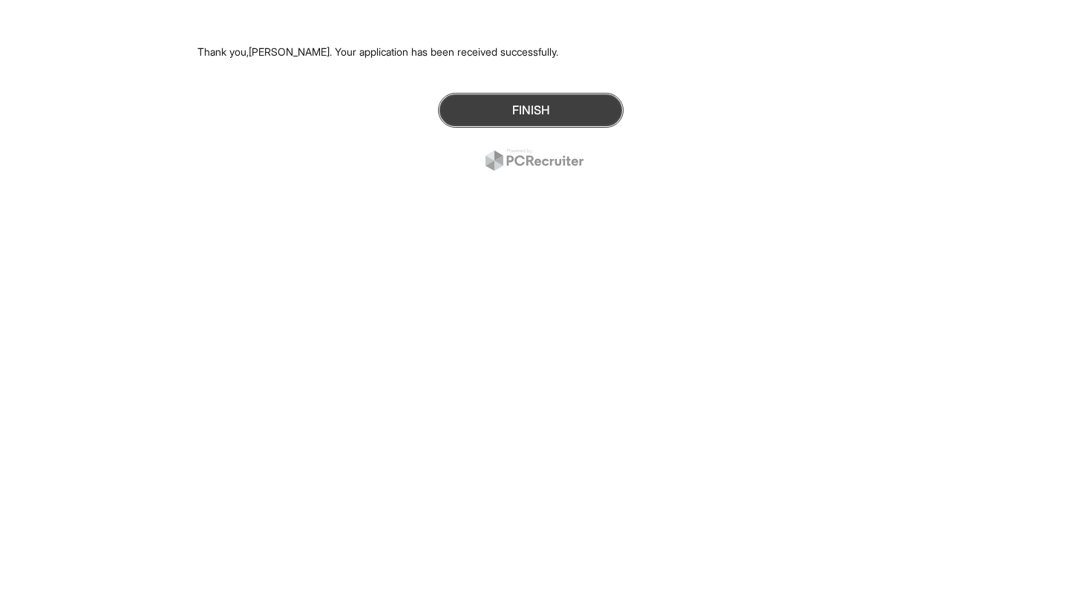
click at [509, 114] on button "Finish" at bounding box center [531, 110] width 186 height 35
